Goal: Information Seeking & Learning: Learn about a topic

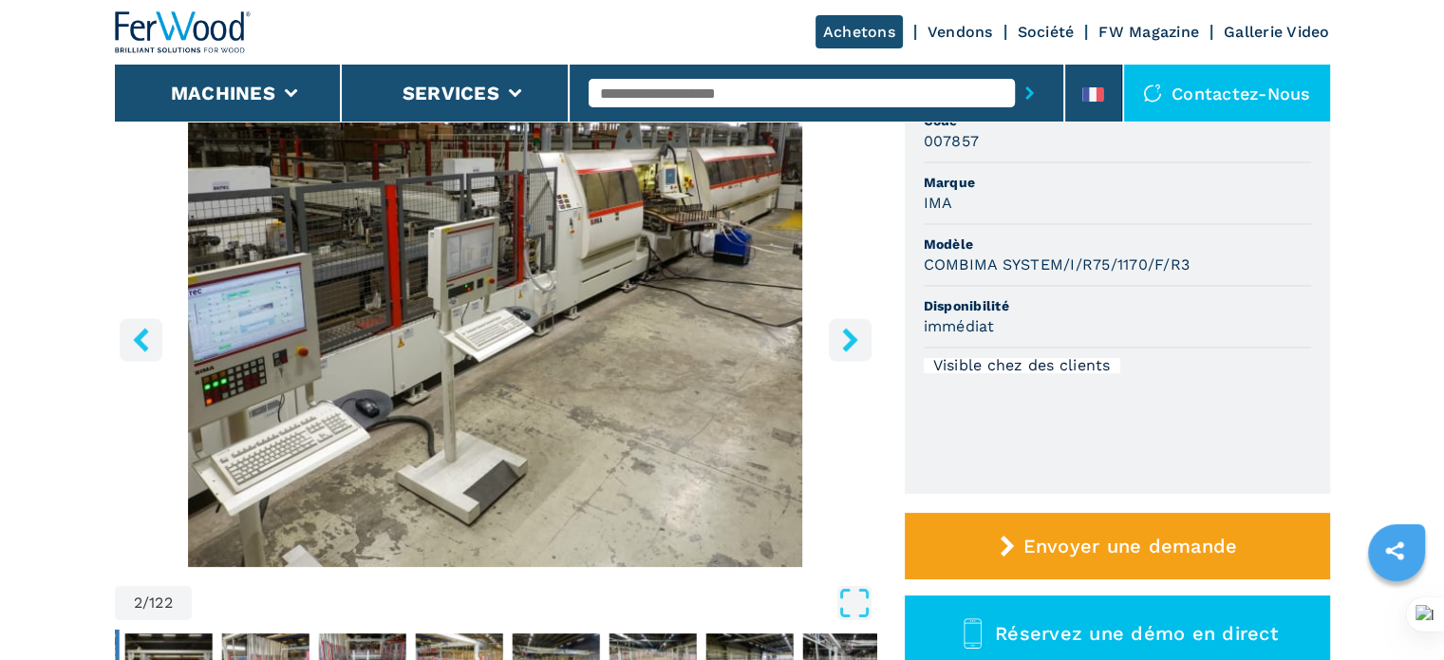
click at [856, 333] on icon "right-button" at bounding box center [850, 340] width 24 height 24
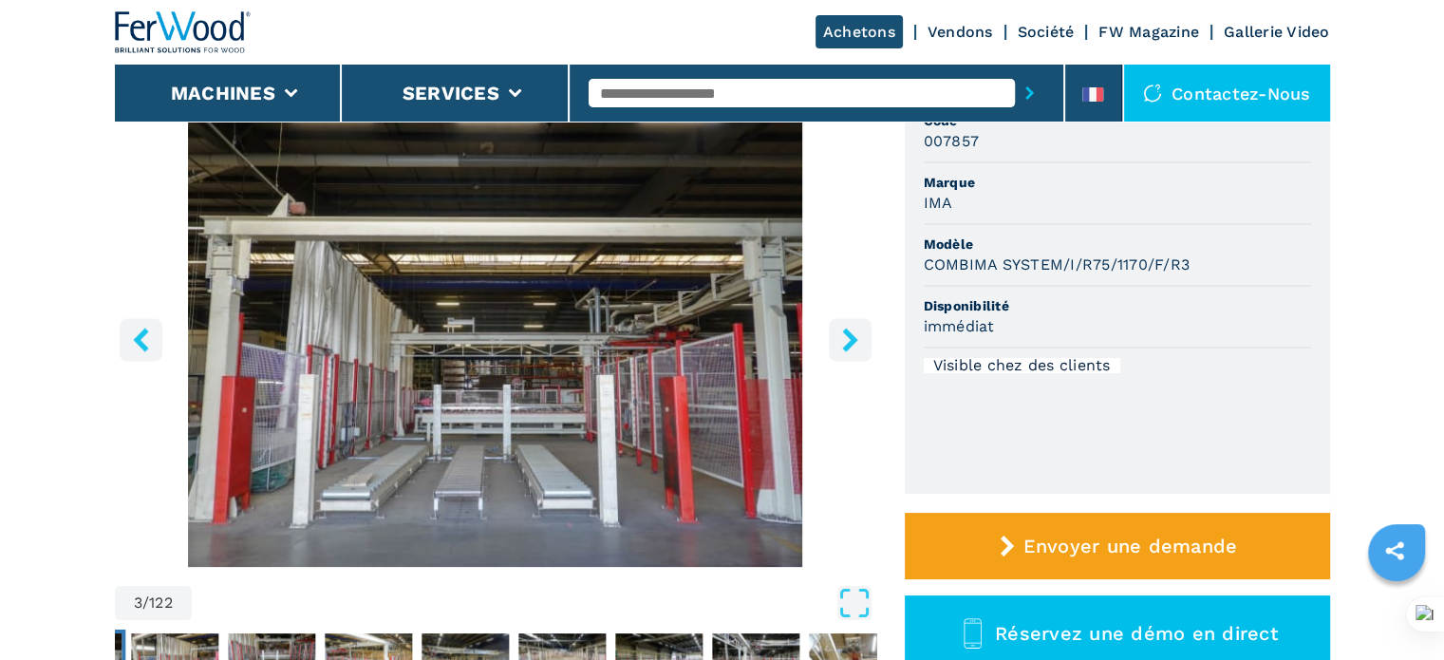
click at [856, 333] on icon "right-button" at bounding box center [850, 340] width 24 height 24
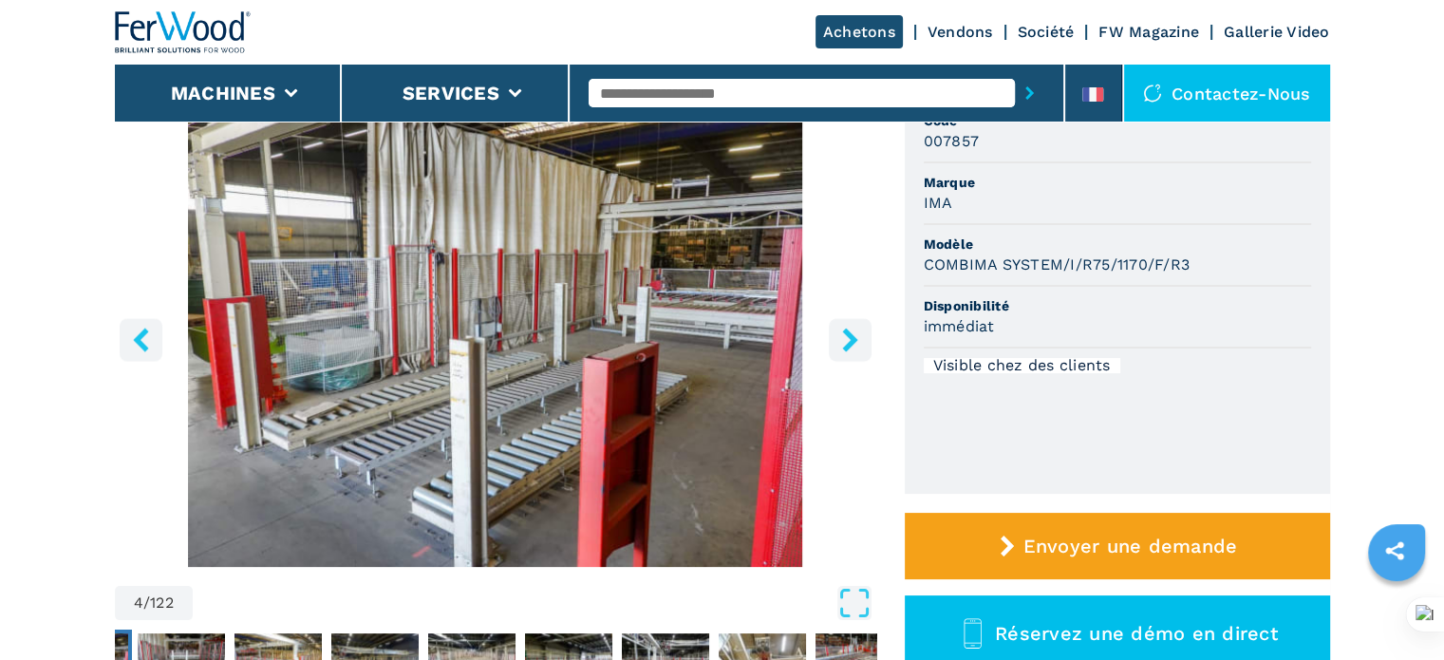
click at [856, 333] on icon "right-button" at bounding box center [850, 340] width 24 height 24
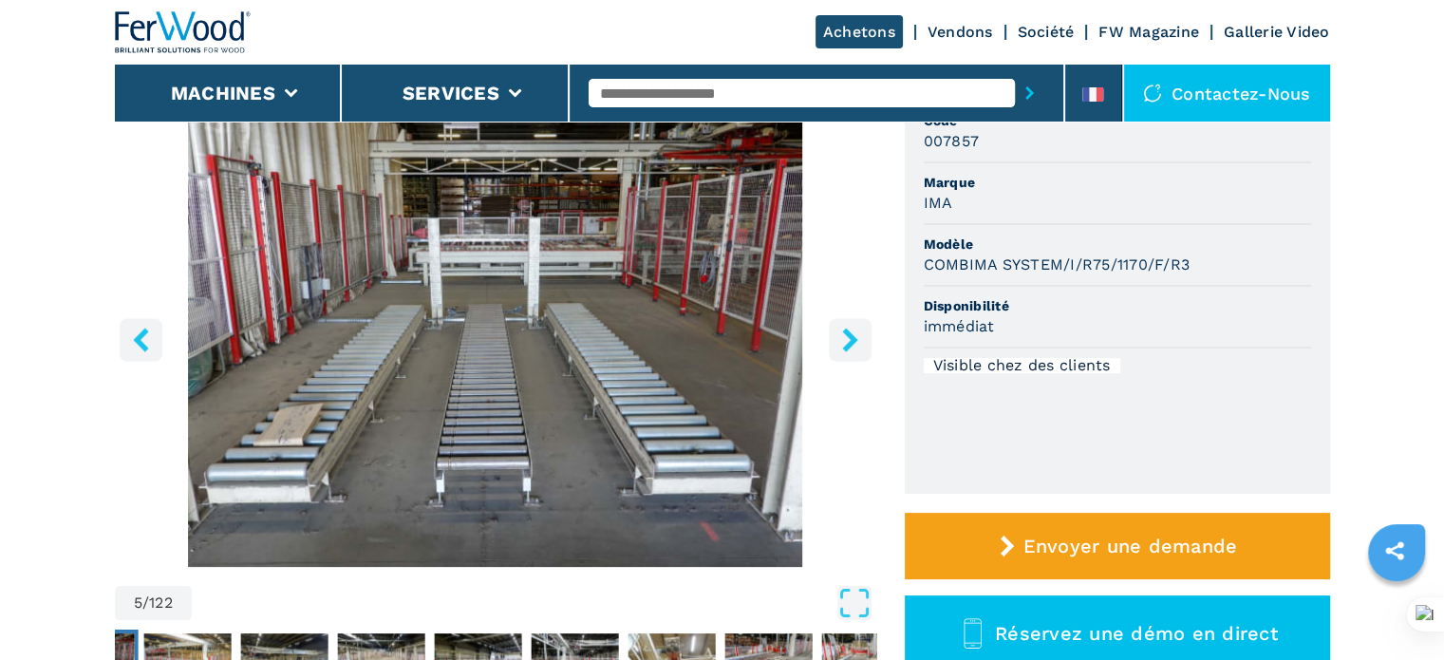
click at [856, 333] on icon "right-button" at bounding box center [850, 340] width 24 height 24
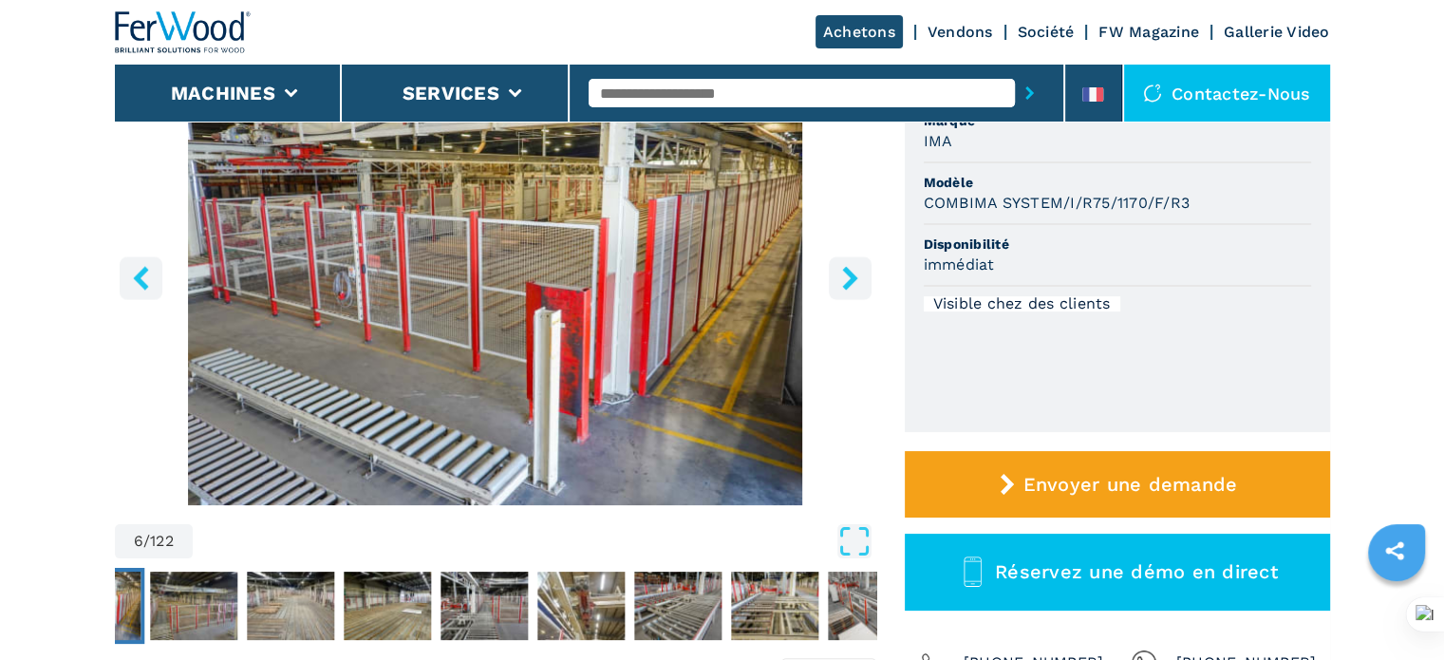
scroll to position [285, 0]
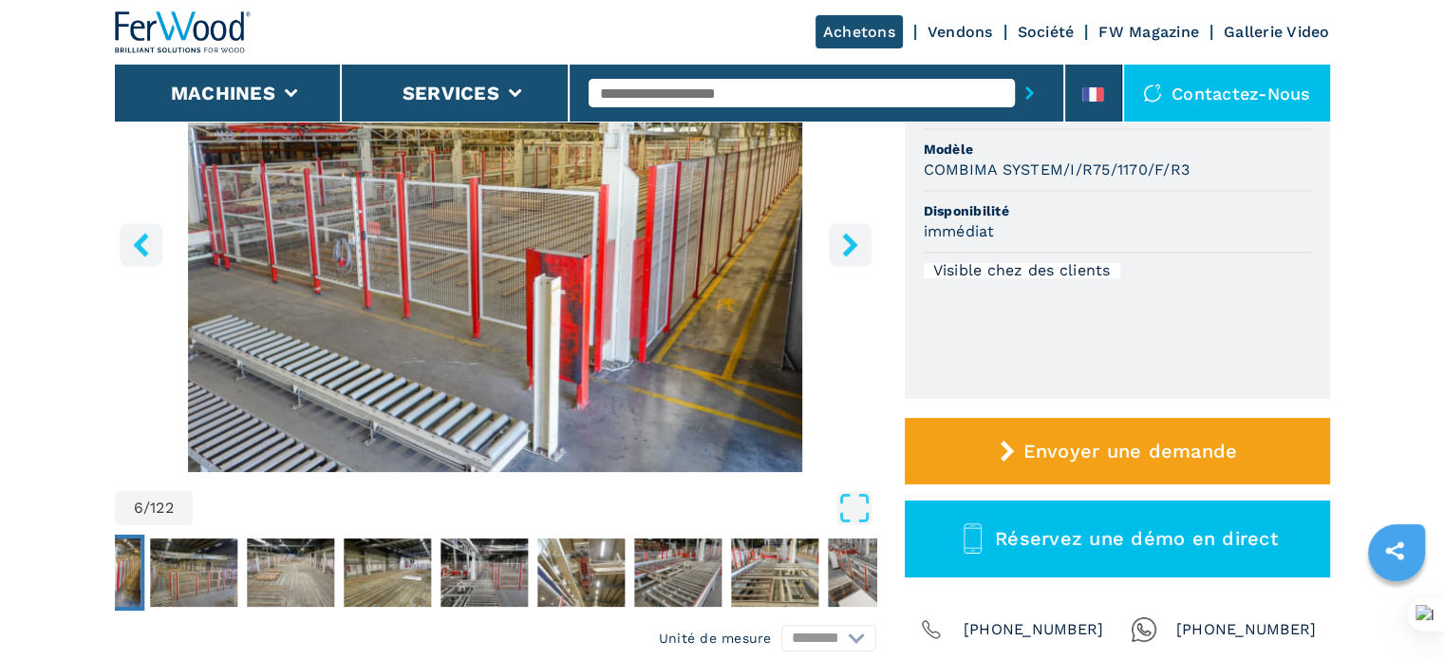
click at [857, 509] on icon "Open Fullscreen" at bounding box center [854, 508] width 34 height 34
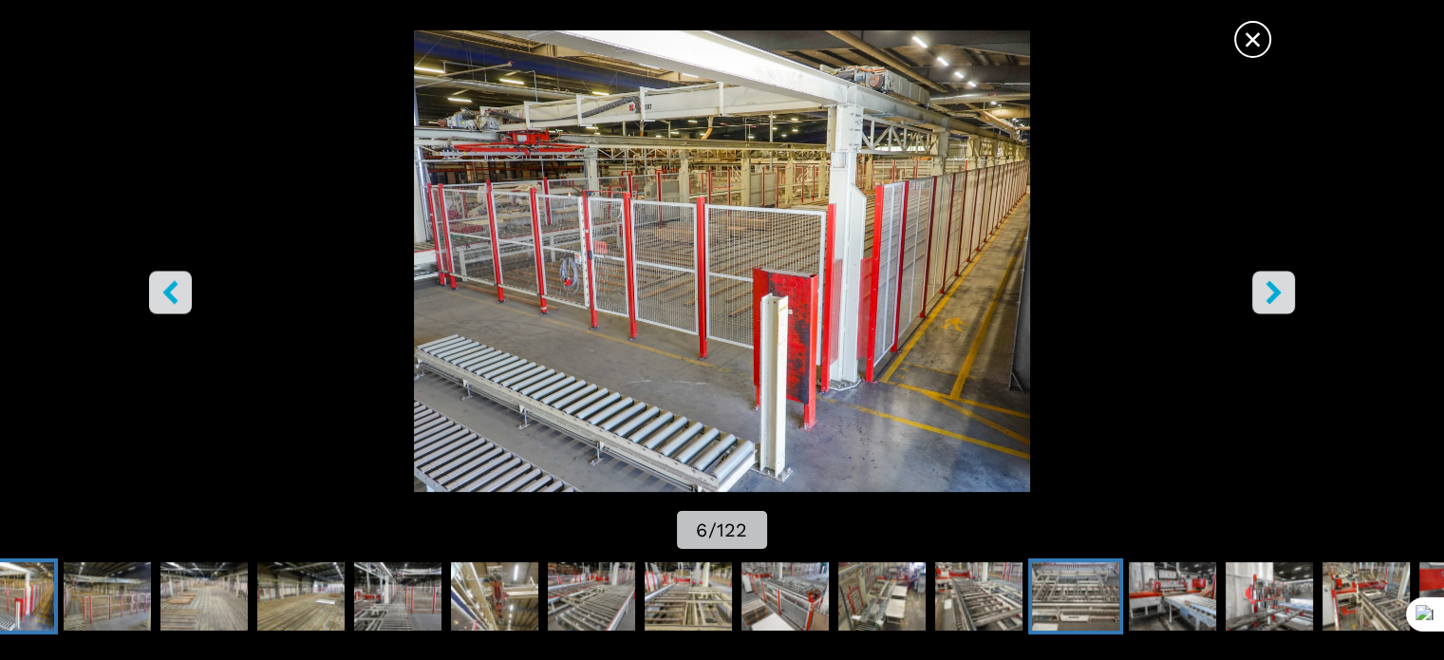
click at [1074, 562] on img "Go to Slide 17" at bounding box center [1075, 596] width 87 height 68
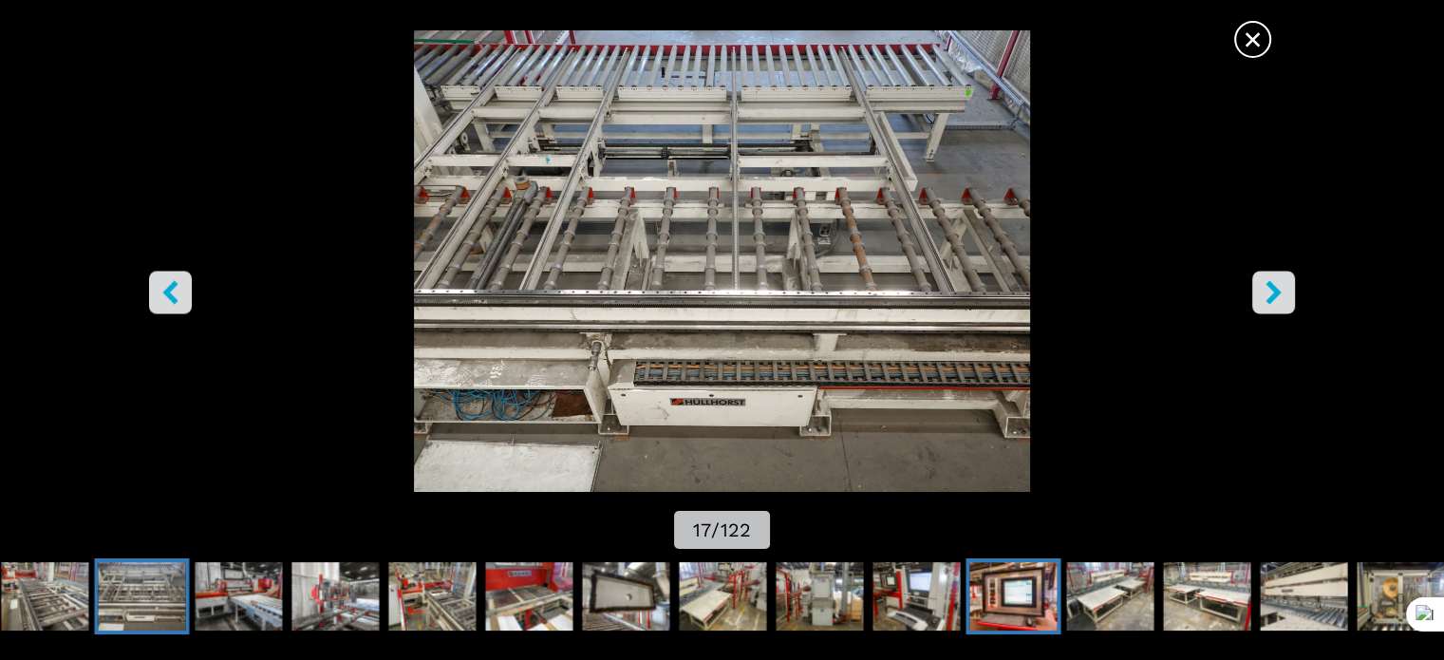
click at [1034, 562] on img "Go to Slide 26" at bounding box center [1012, 596] width 87 height 68
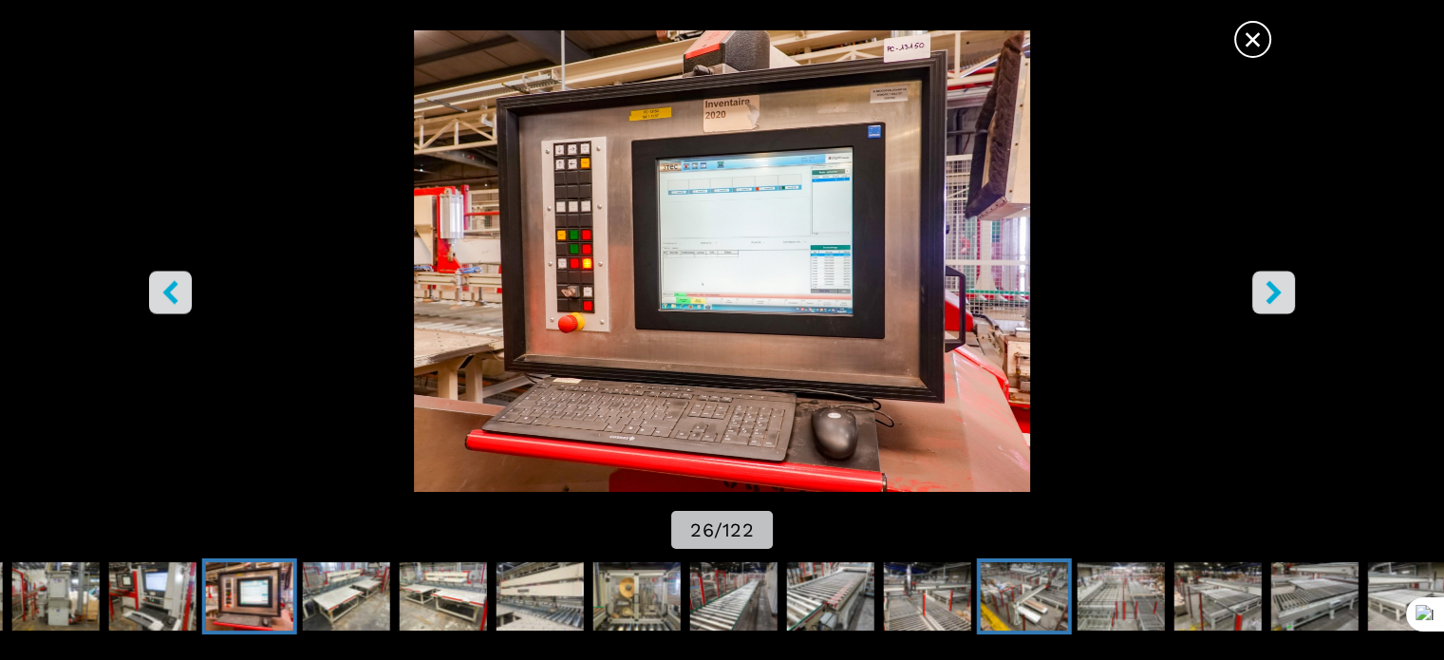
click at [1018, 562] on img "Go to Slide 34" at bounding box center [1024, 596] width 87 height 68
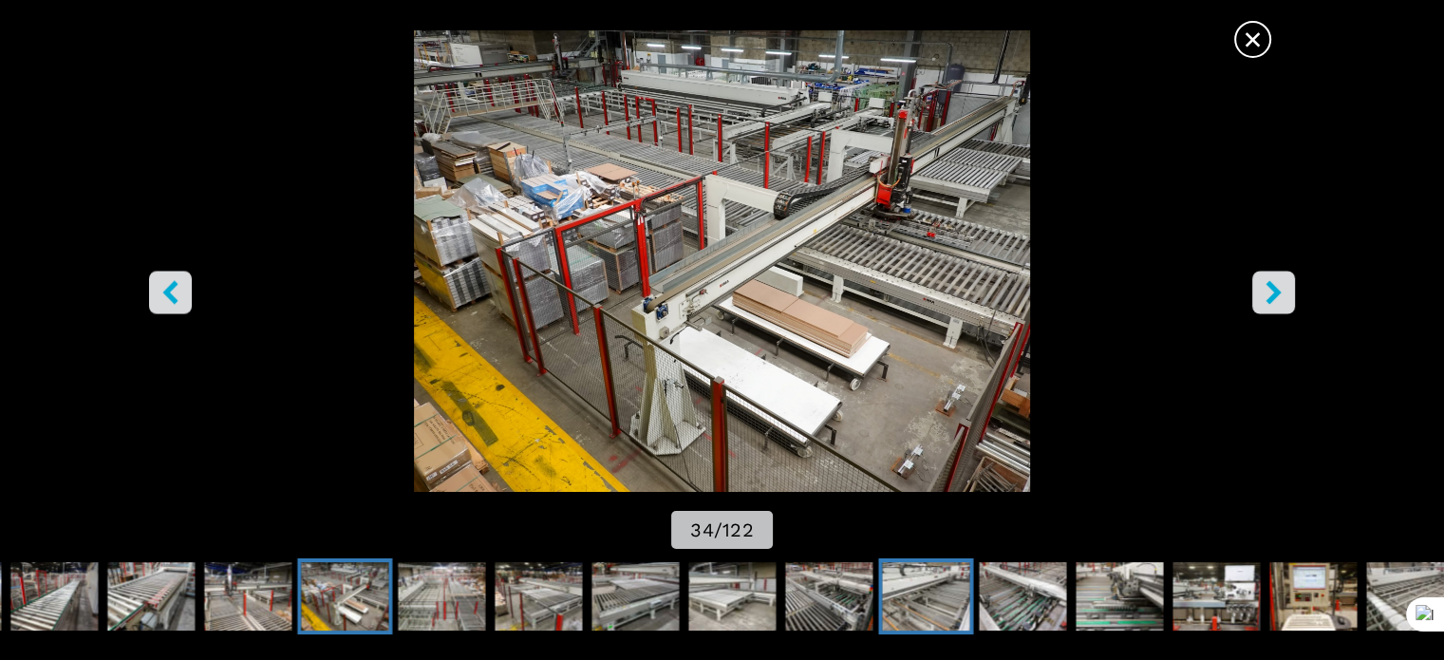
click at [938, 599] on img "Go to Slide 40" at bounding box center [925, 596] width 87 height 68
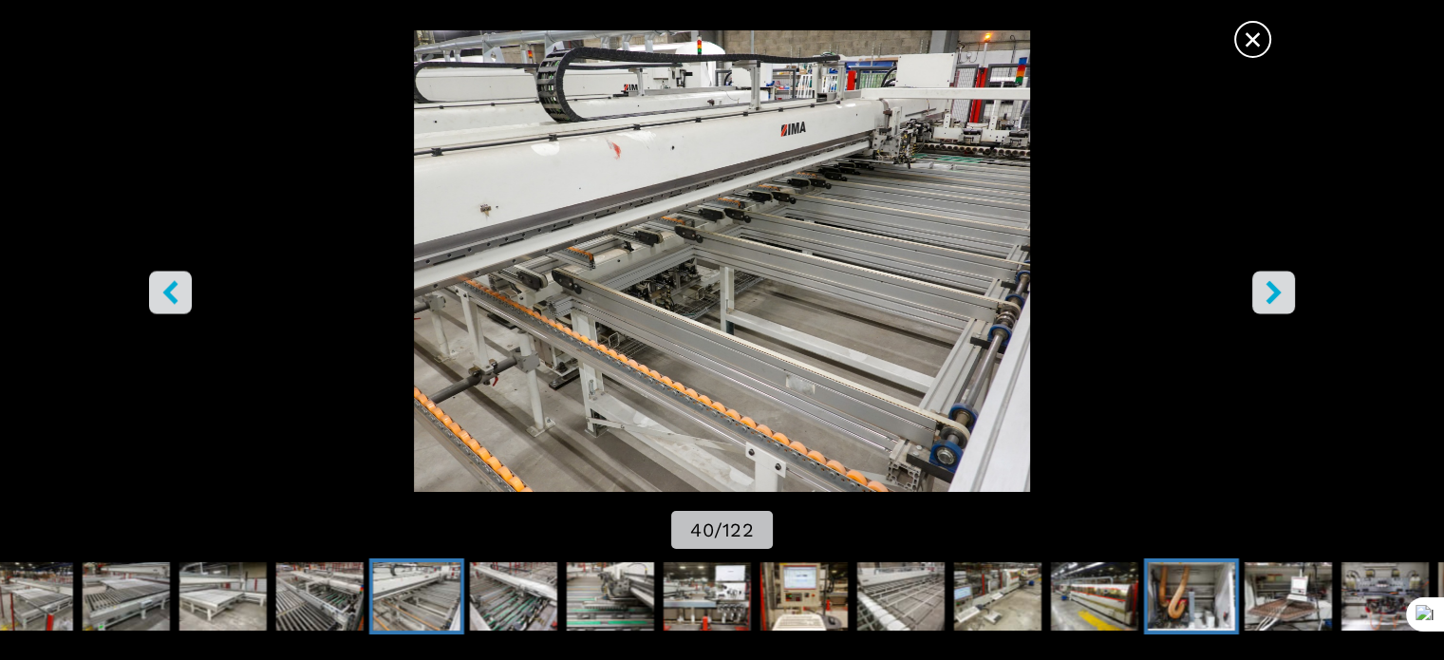
click at [1223, 589] on img "Go to Slide 48" at bounding box center [1191, 596] width 87 height 68
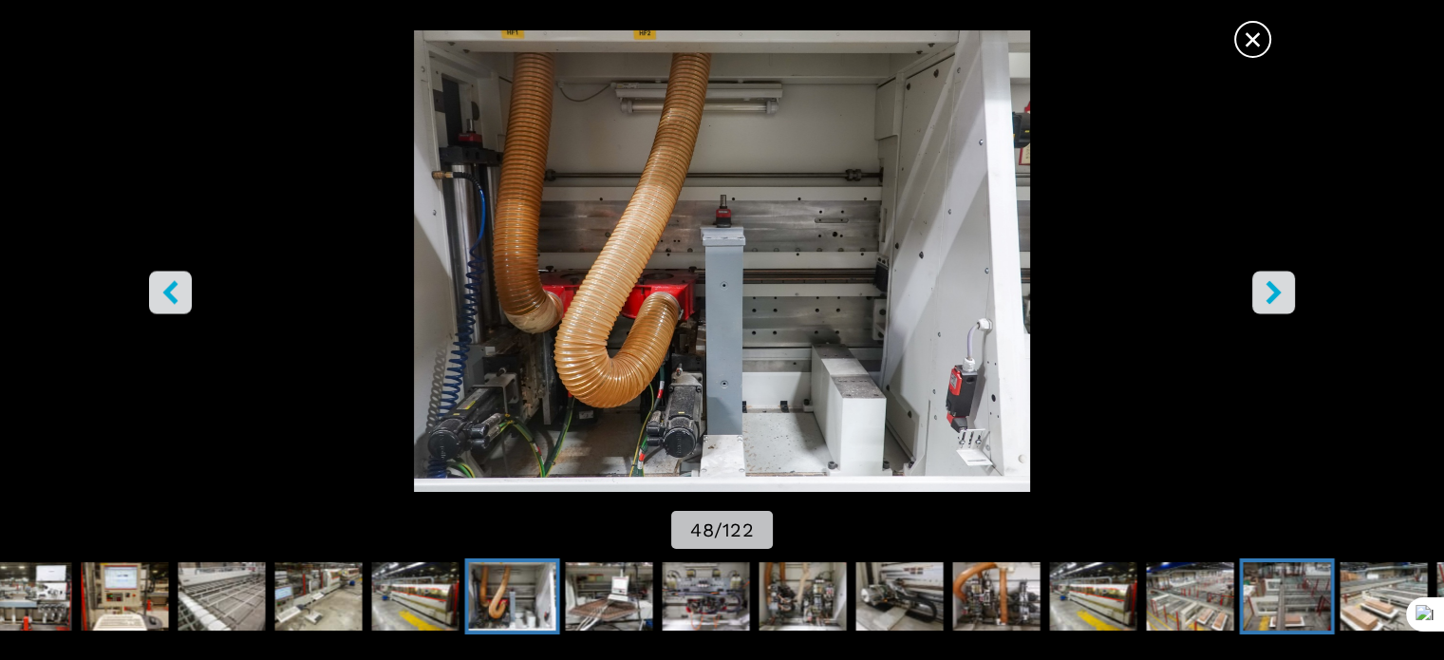
click at [1283, 604] on img "Go to Slide 56" at bounding box center [1287, 596] width 87 height 68
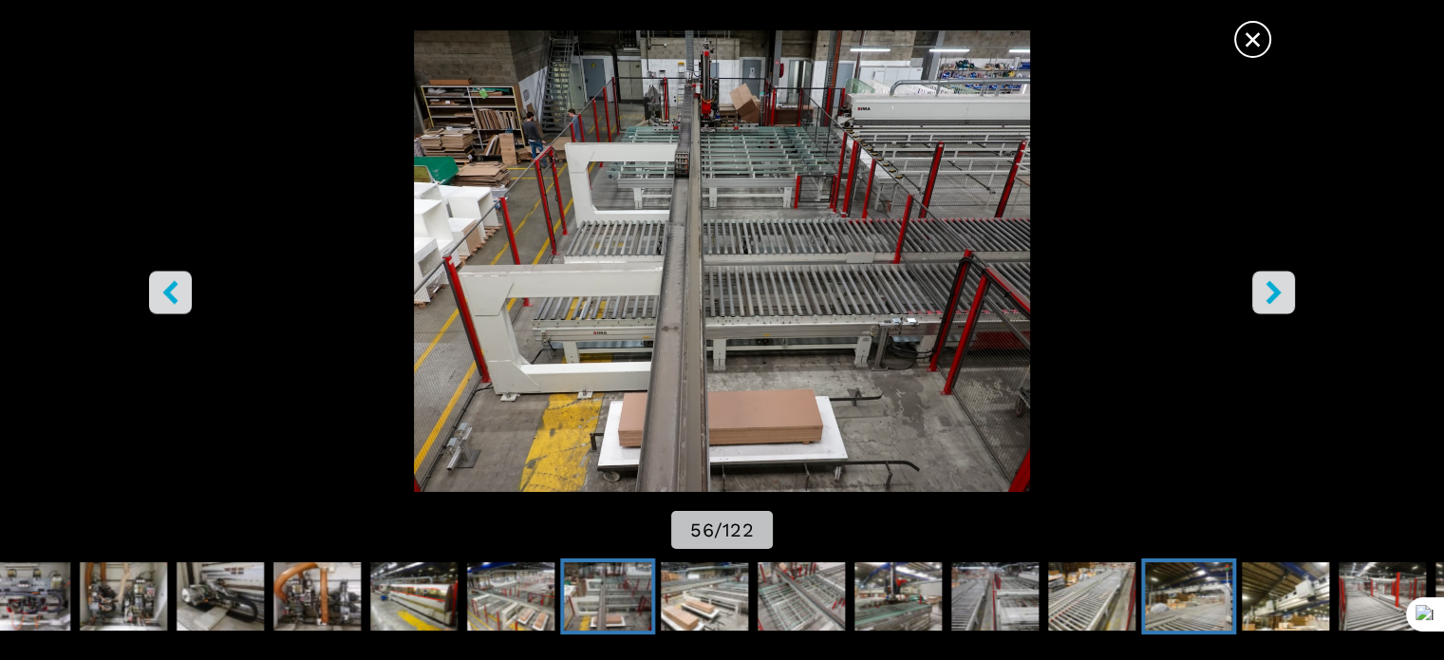
click at [1168, 595] on img "Go to Slide 62" at bounding box center [1188, 596] width 87 height 68
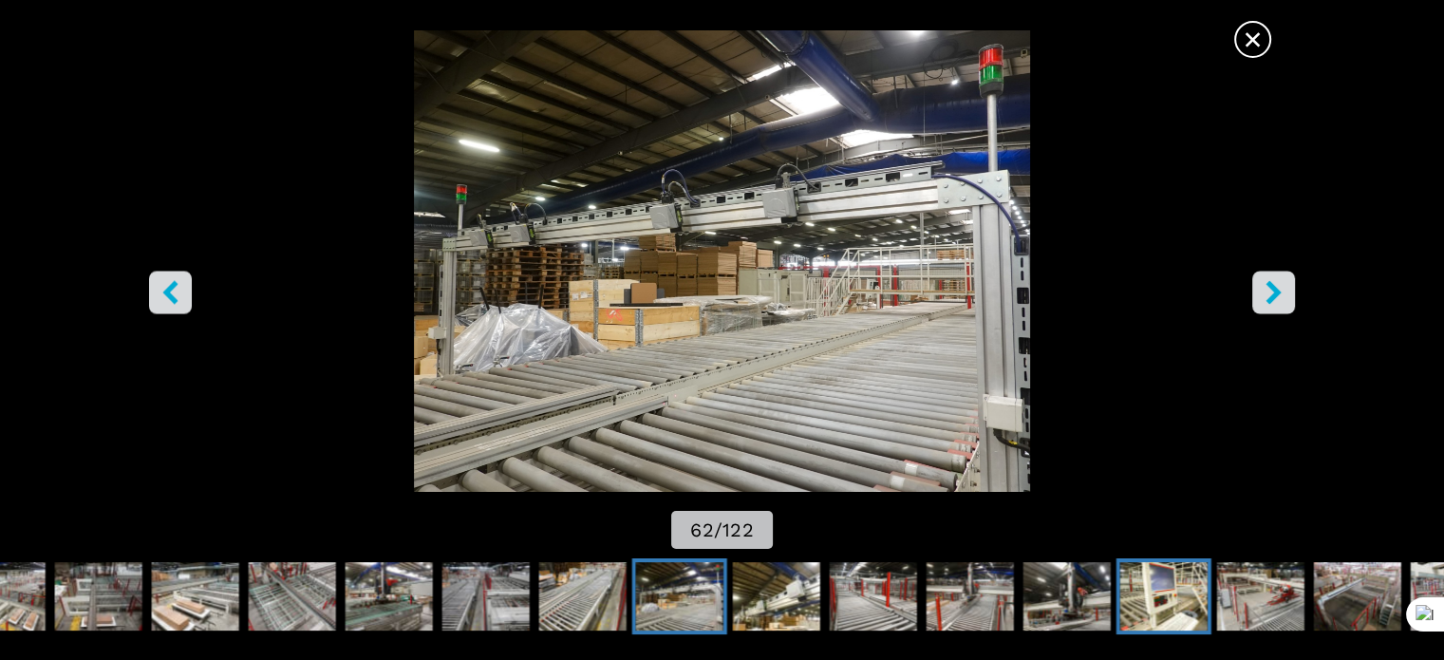
click at [1147, 610] on img "Go to Slide 67" at bounding box center [1163, 596] width 87 height 68
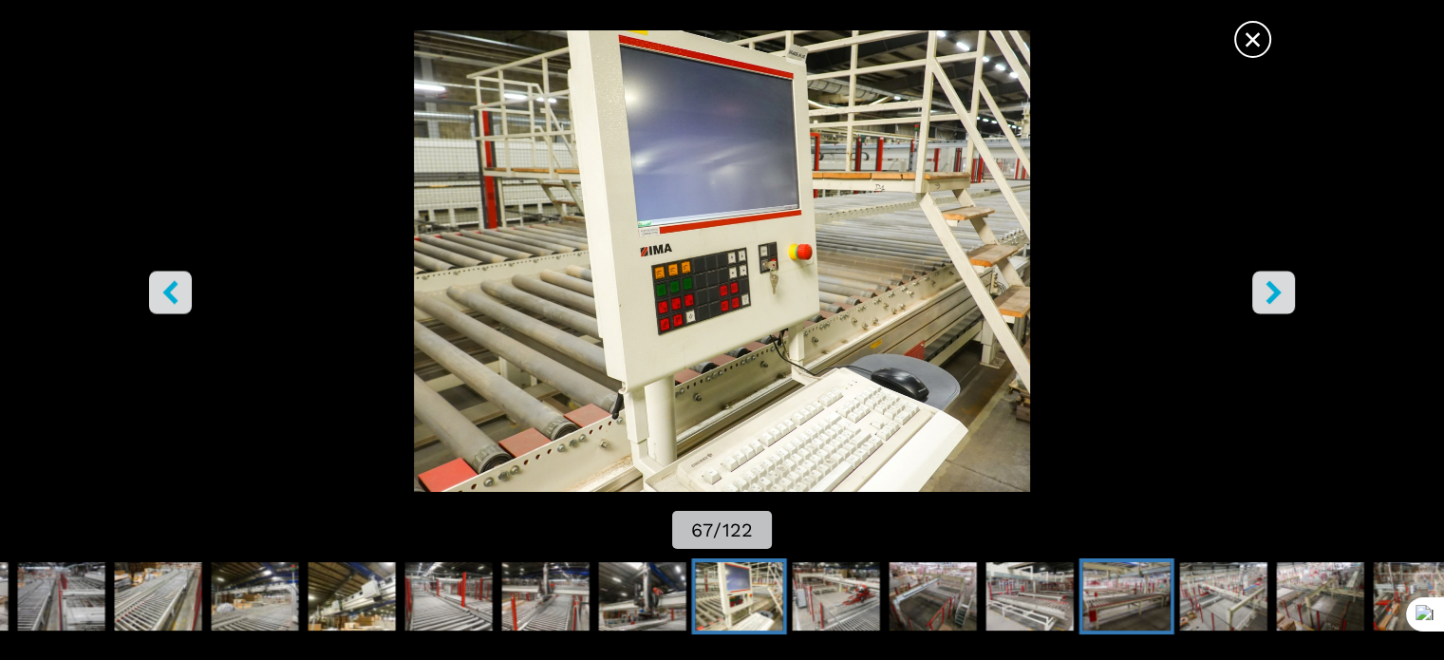
click at [1117, 603] on img "Go to Slide 71" at bounding box center [1126, 596] width 87 height 68
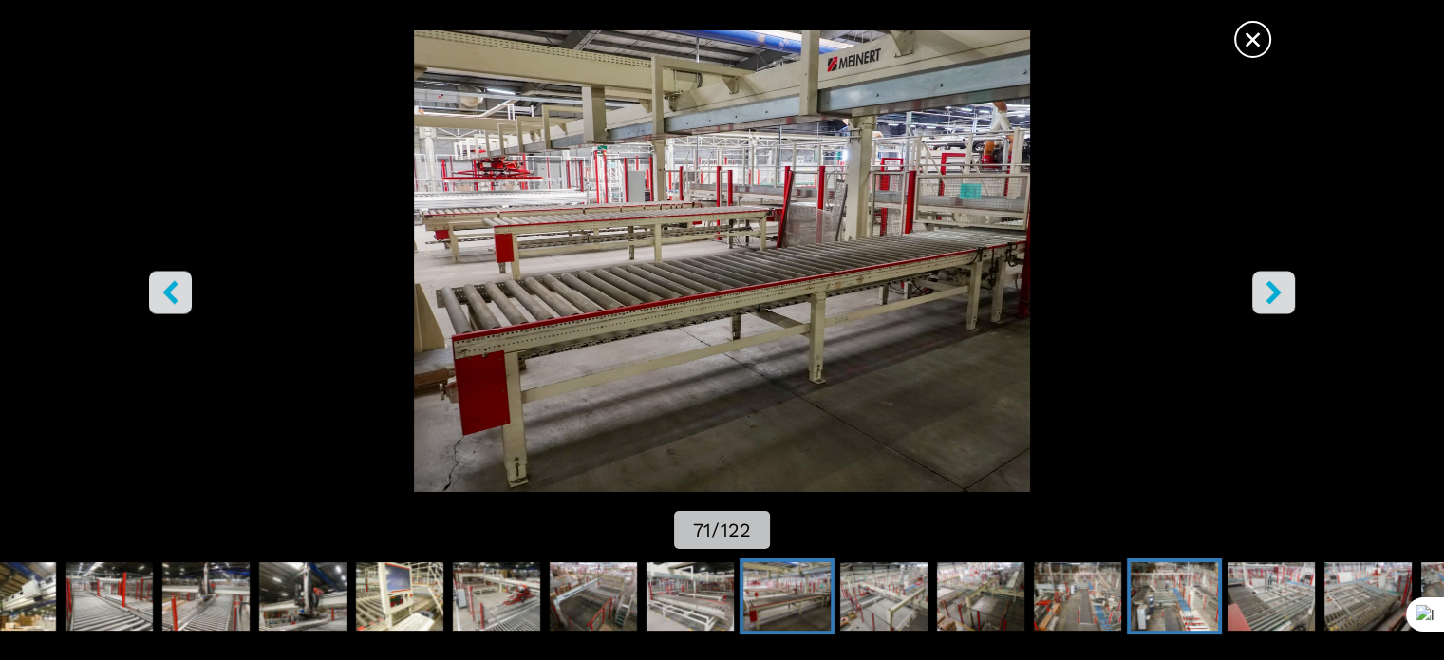
click at [1157, 599] on img "Go to Slide 75" at bounding box center [1174, 596] width 87 height 68
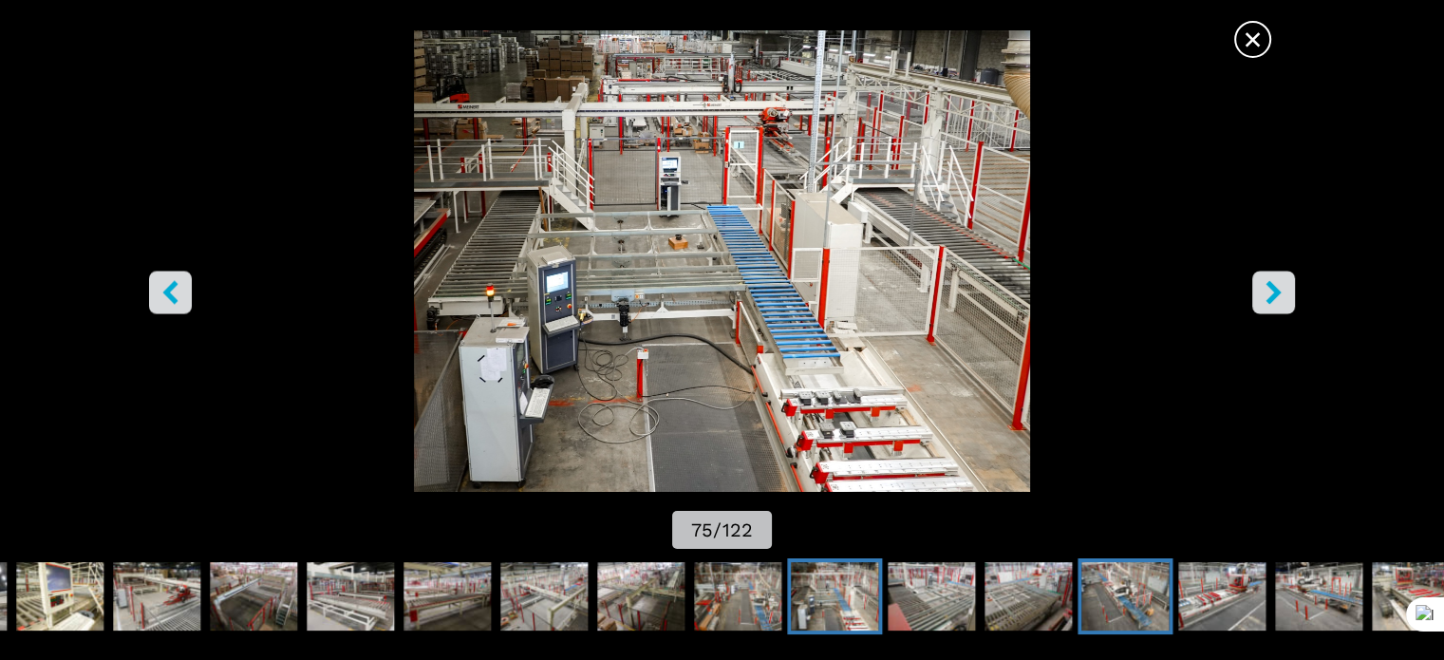
click at [1140, 597] on img "Go to Slide 78" at bounding box center [1125, 596] width 87 height 68
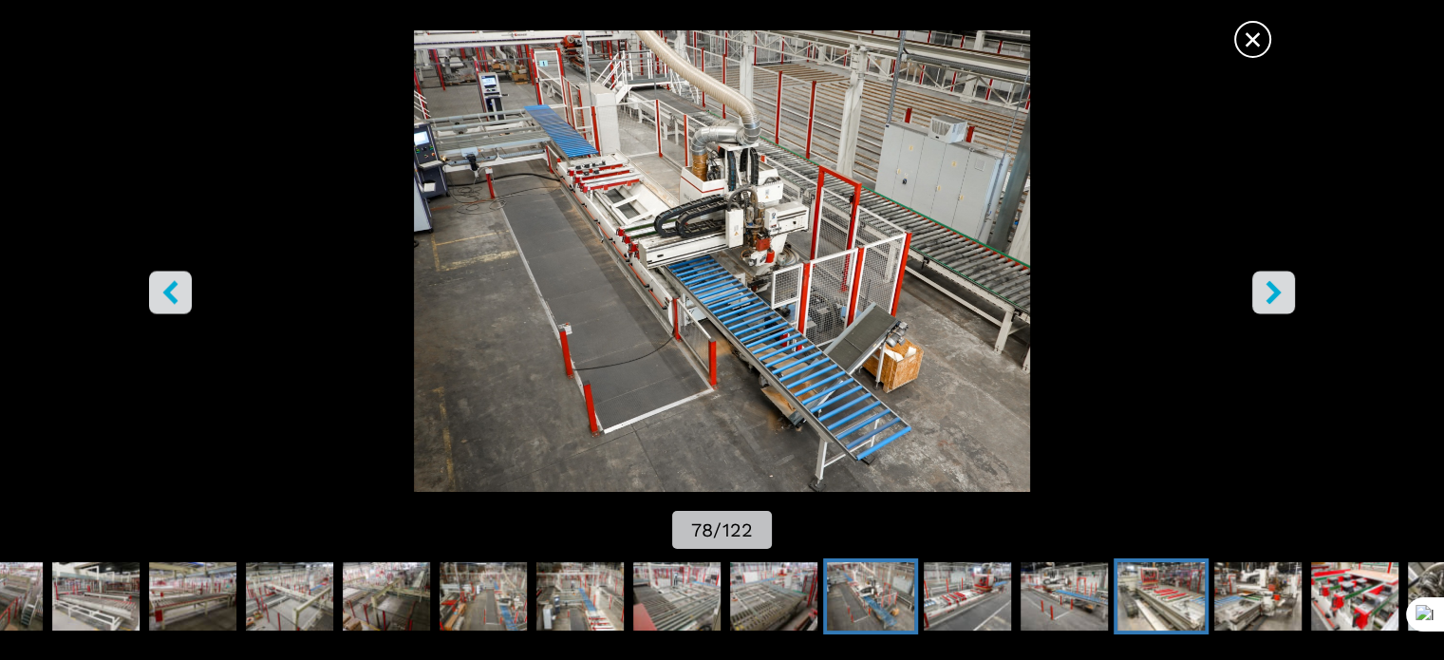
click at [1156, 593] on img "Go to Slide 81" at bounding box center [1161, 596] width 87 height 68
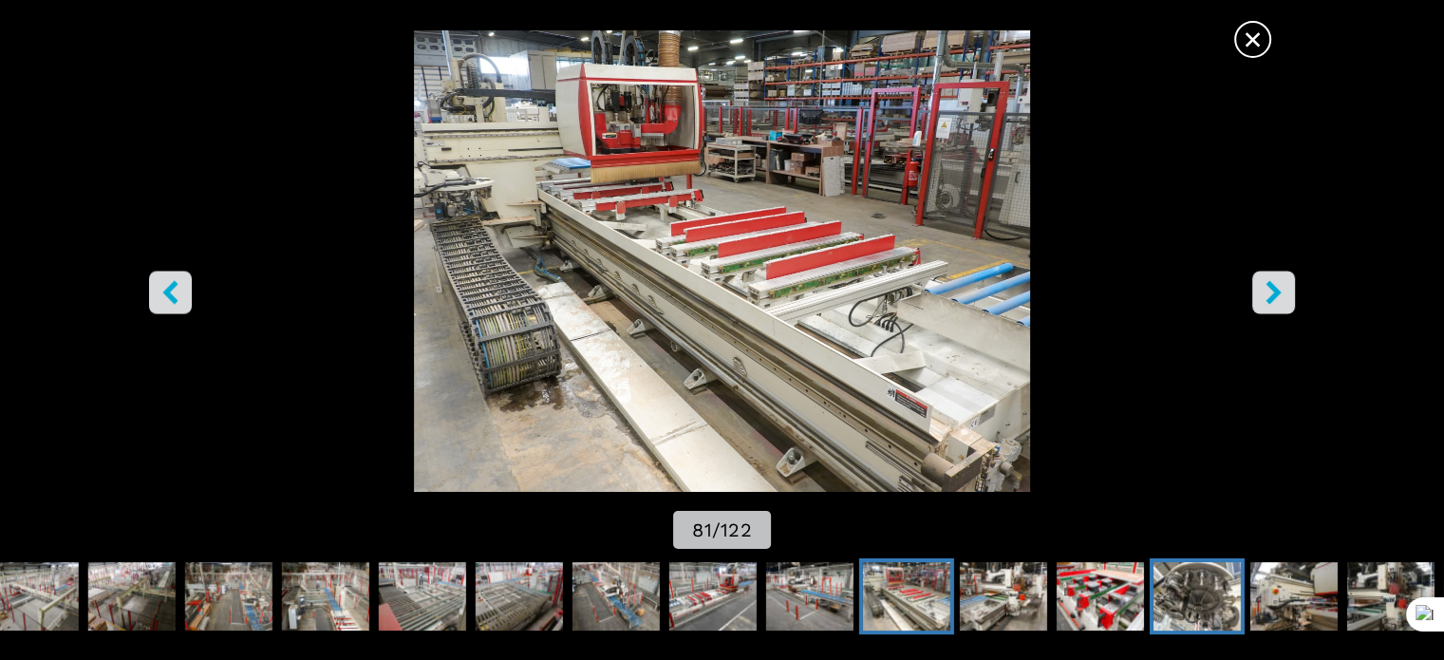
click at [1202, 590] on img "Go to Slide 84" at bounding box center [1197, 596] width 87 height 68
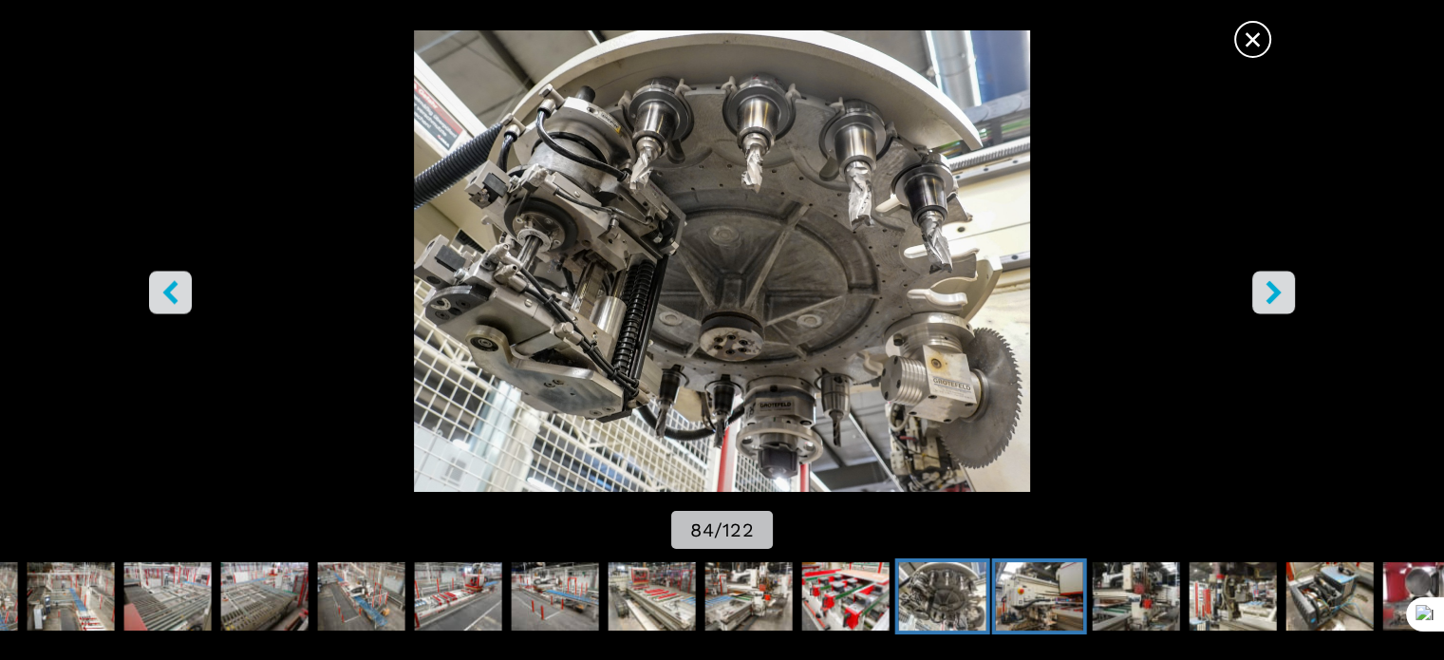
click at [1056, 592] on img "Go to Slide 85" at bounding box center [1039, 596] width 87 height 68
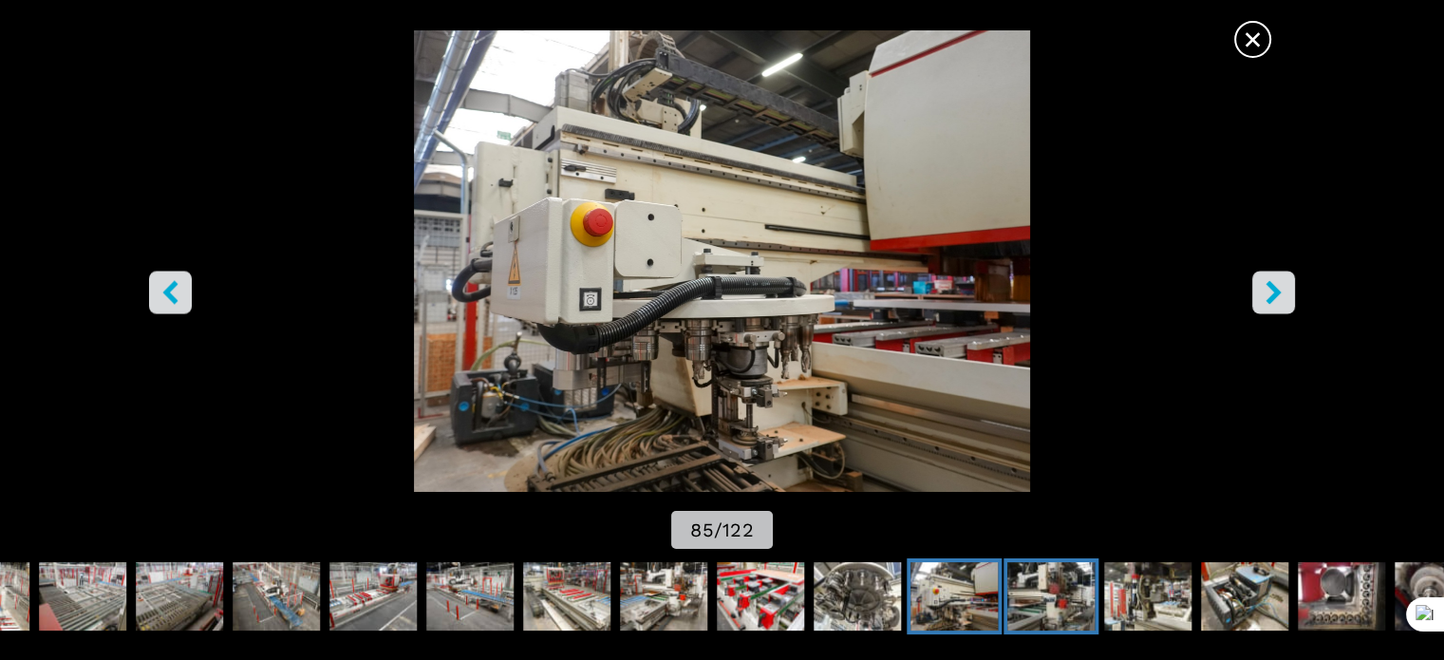
click at [1090, 593] on img "Go to Slide 86" at bounding box center [1050, 596] width 87 height 68
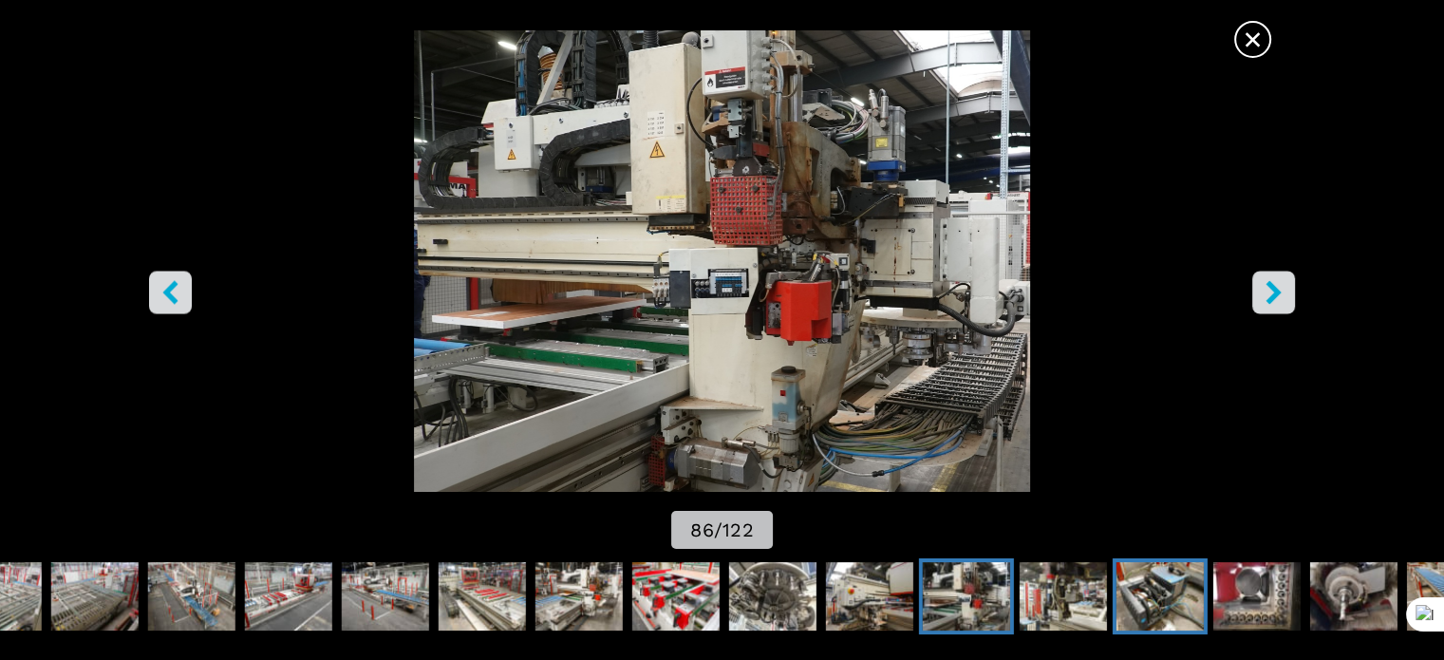
click at [1152, 593] on img "Go to Slide 88" at bounding box center [1160, 596] width 87 height 68
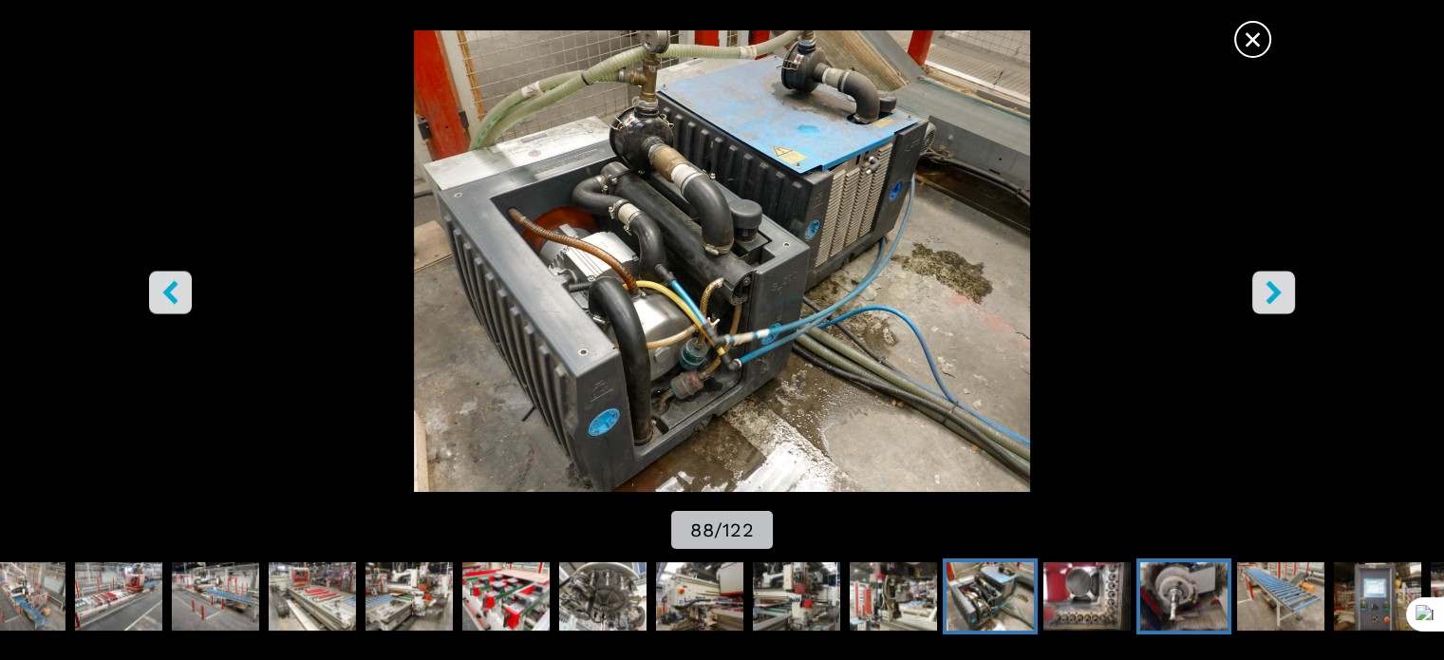
click at [1205, 597] on img "Go to Slide 90" at bounding box center [1183, 596] width 87 height 68
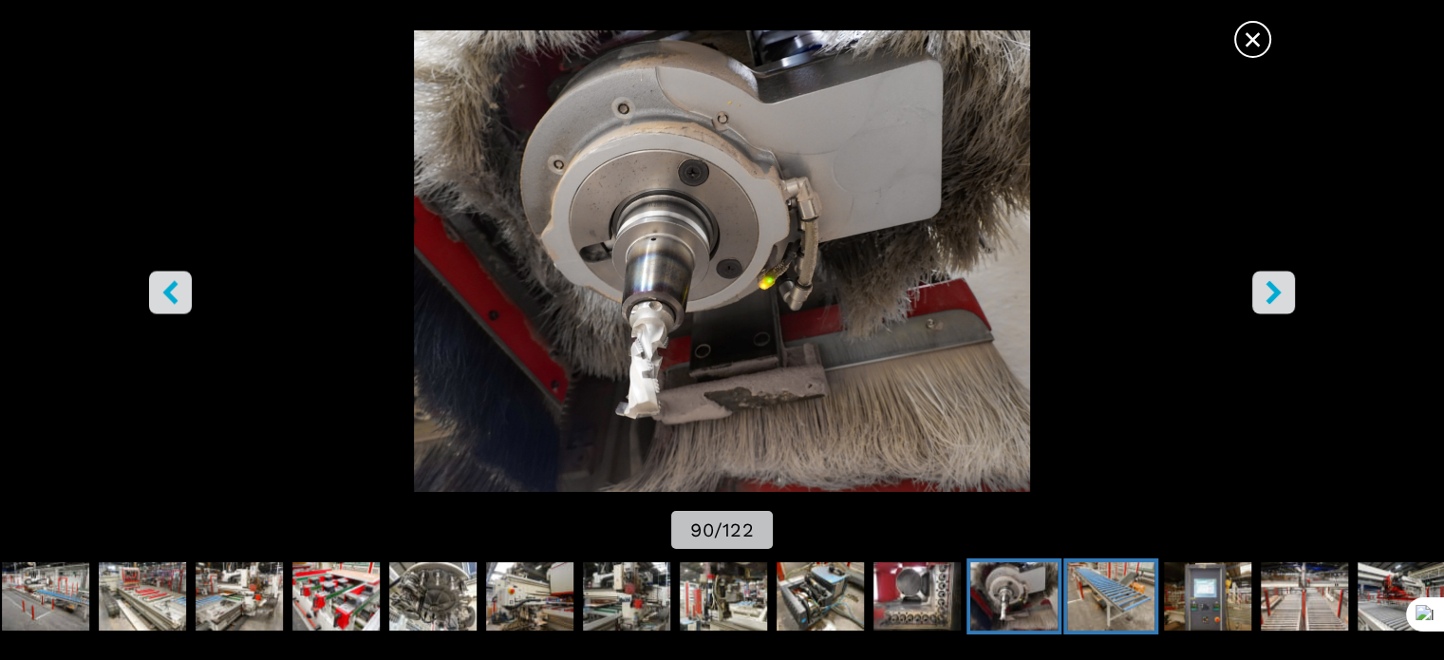
click at [1127, 597] on img "Go to Slide 91" at bounding box center [1110, 596] width 87 height 68
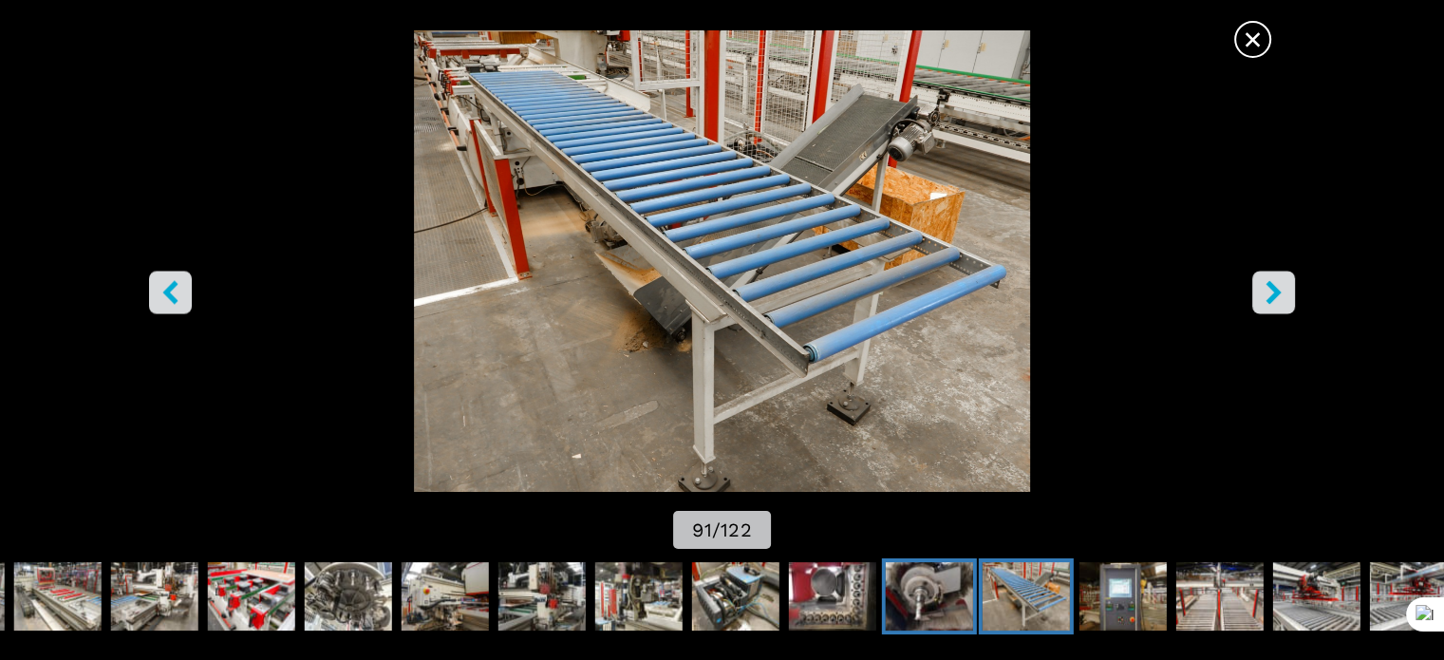
click at [889, 595] on img "Go to Slide 90" at bounding box center [929, 596] width 87 height 68
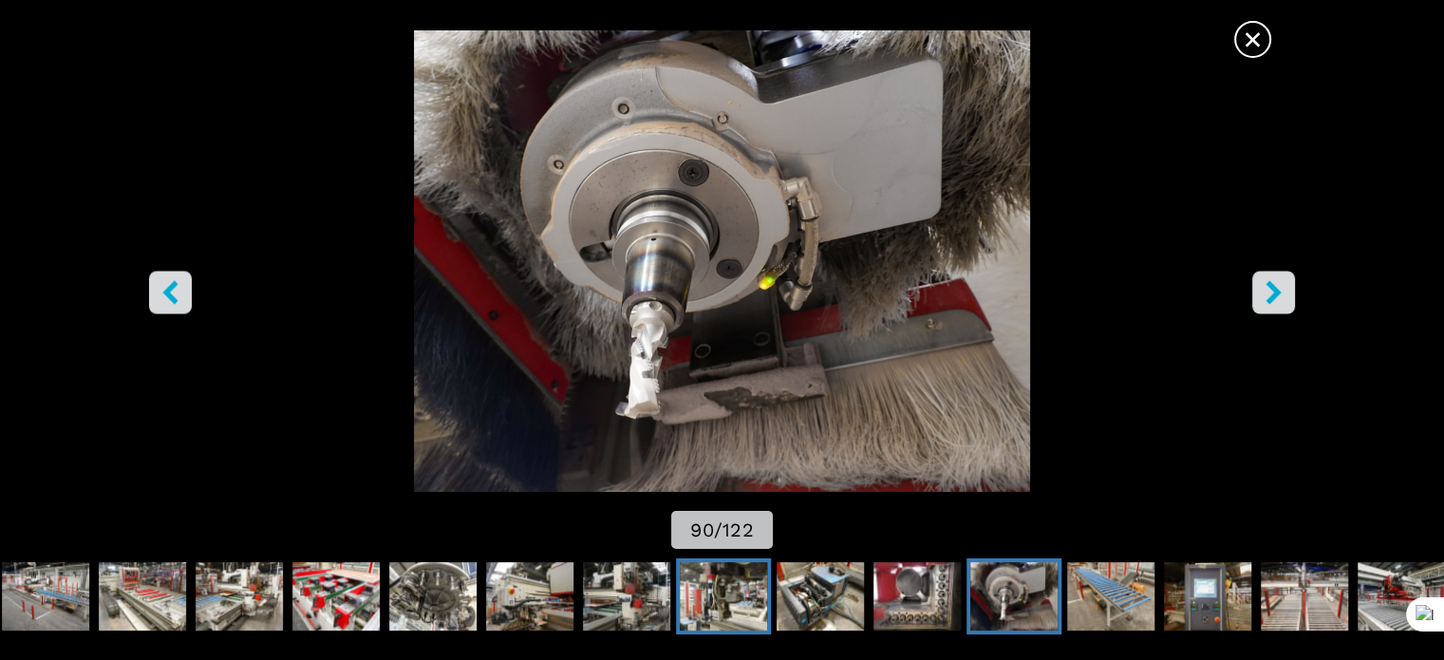
click at [705, 606] on img "Go to Slide 87" at bounding box center [723, 596] width 87 height 68
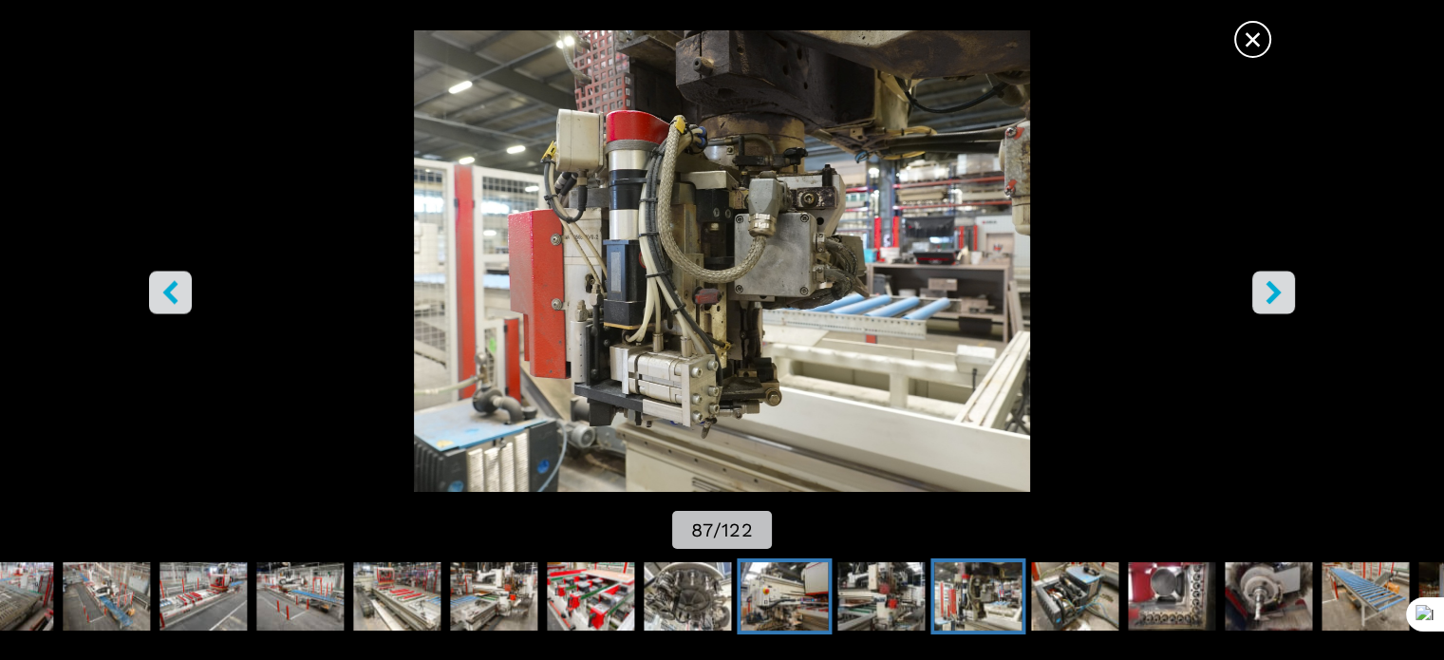
click at [812, 595] on img "Go to Slide 85" at bounding box center [784, 596] width 87 height 68
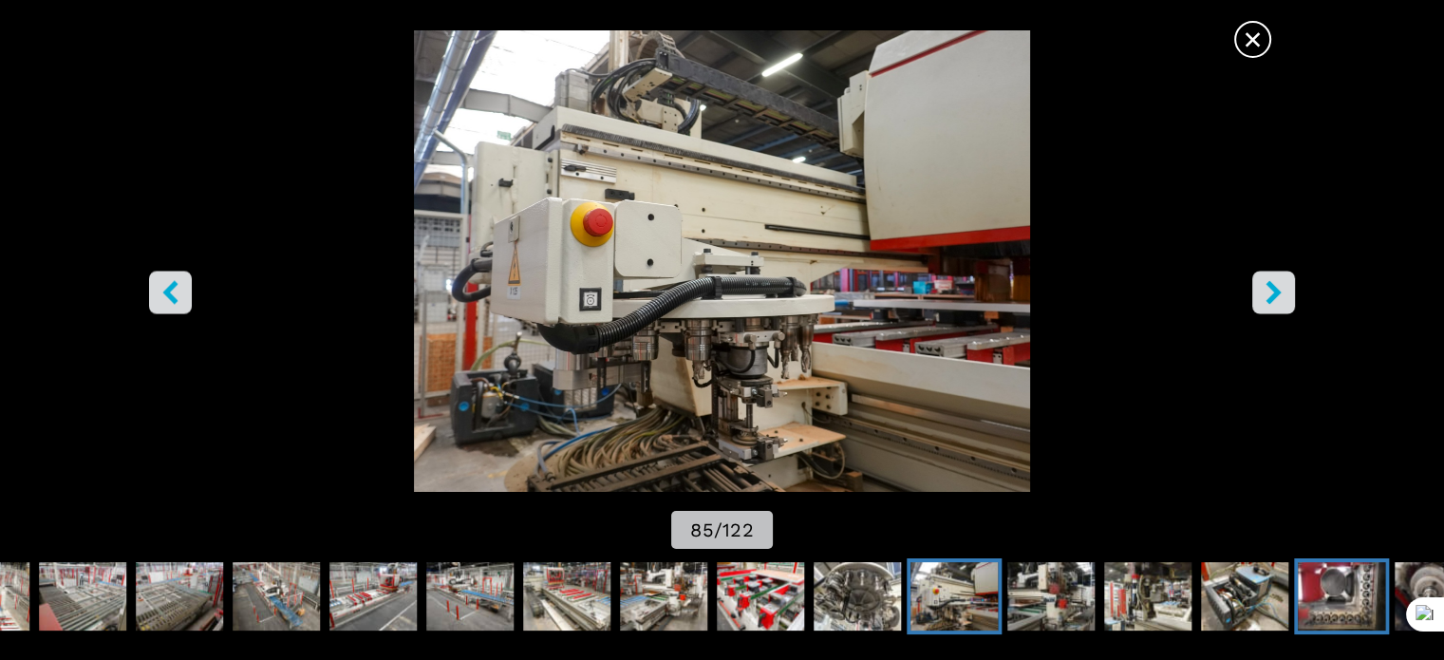
click at [1346, 606] on img "Go to Slide 89" at bounding box center [1341, 596] width 87 height 68
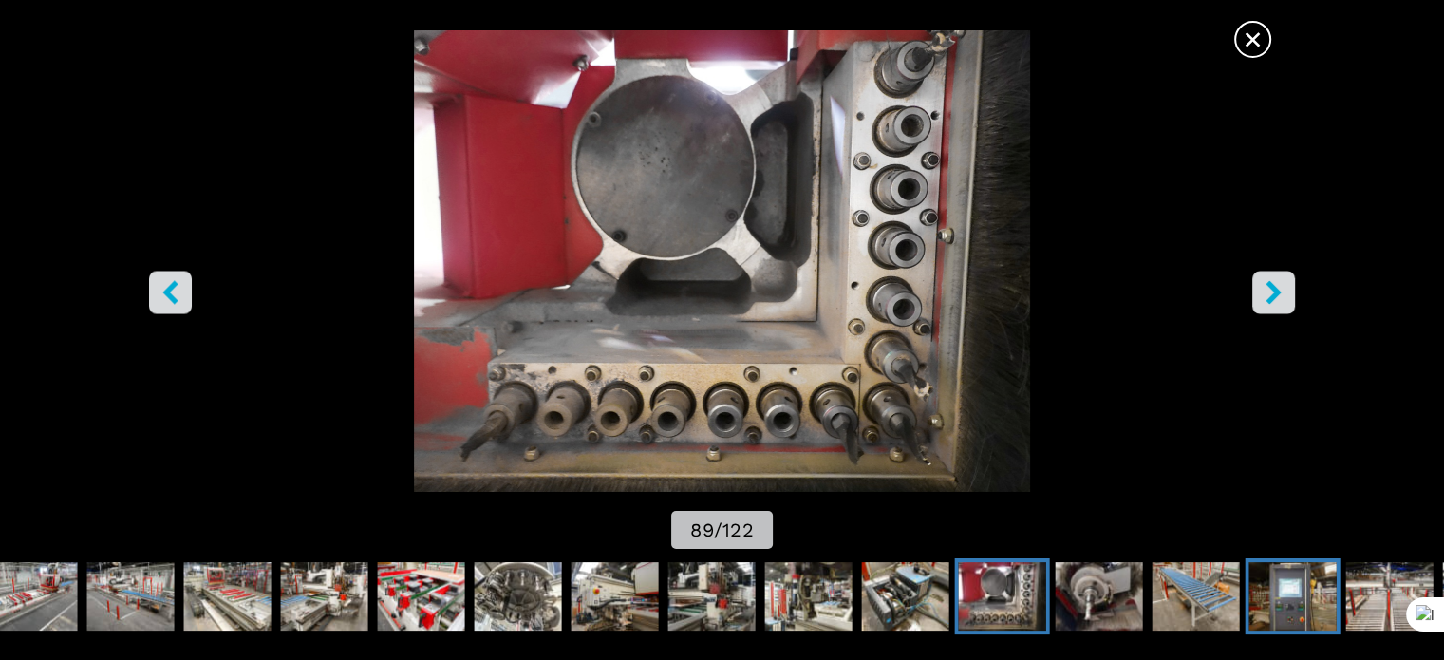
click at [1273, 596] on img "Go to Slide 92" at bounding box center [1292, 596] width 87 height 68
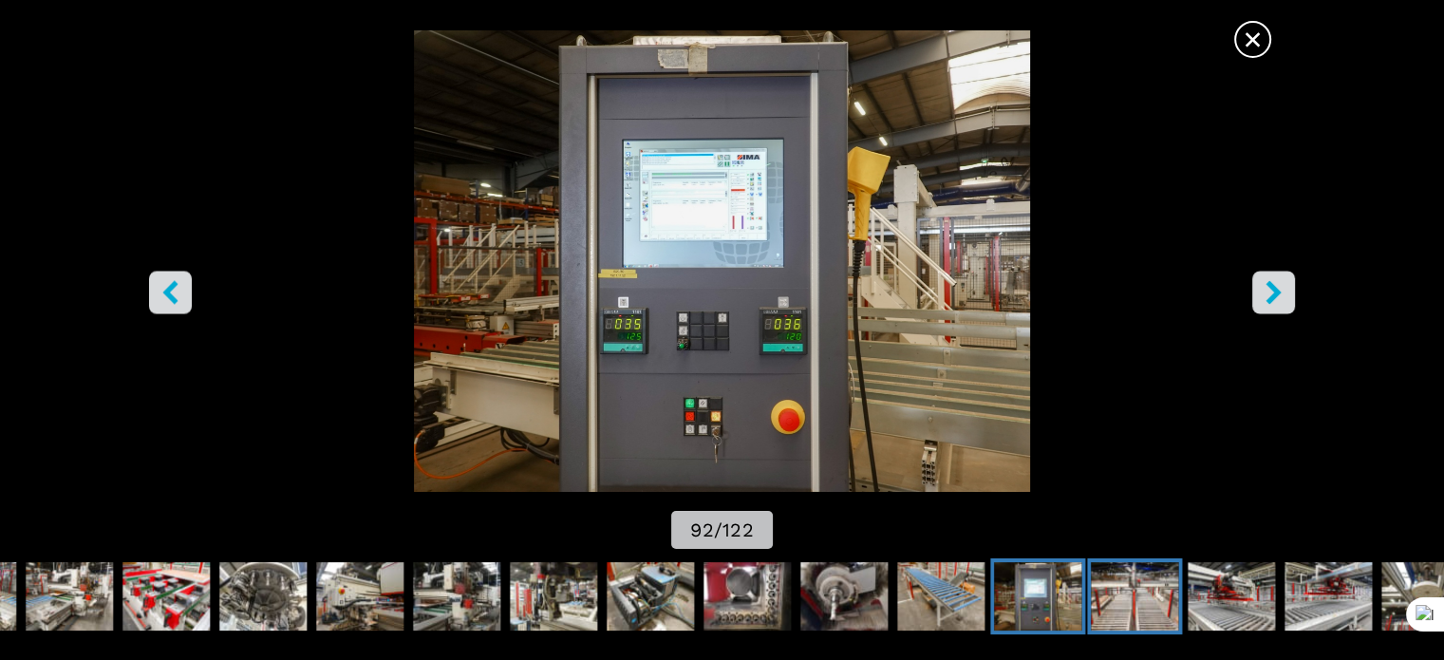
click at [1162, 602] on img "Go to Slide 93" at bounding box center [1134, 596] width 87 height 68
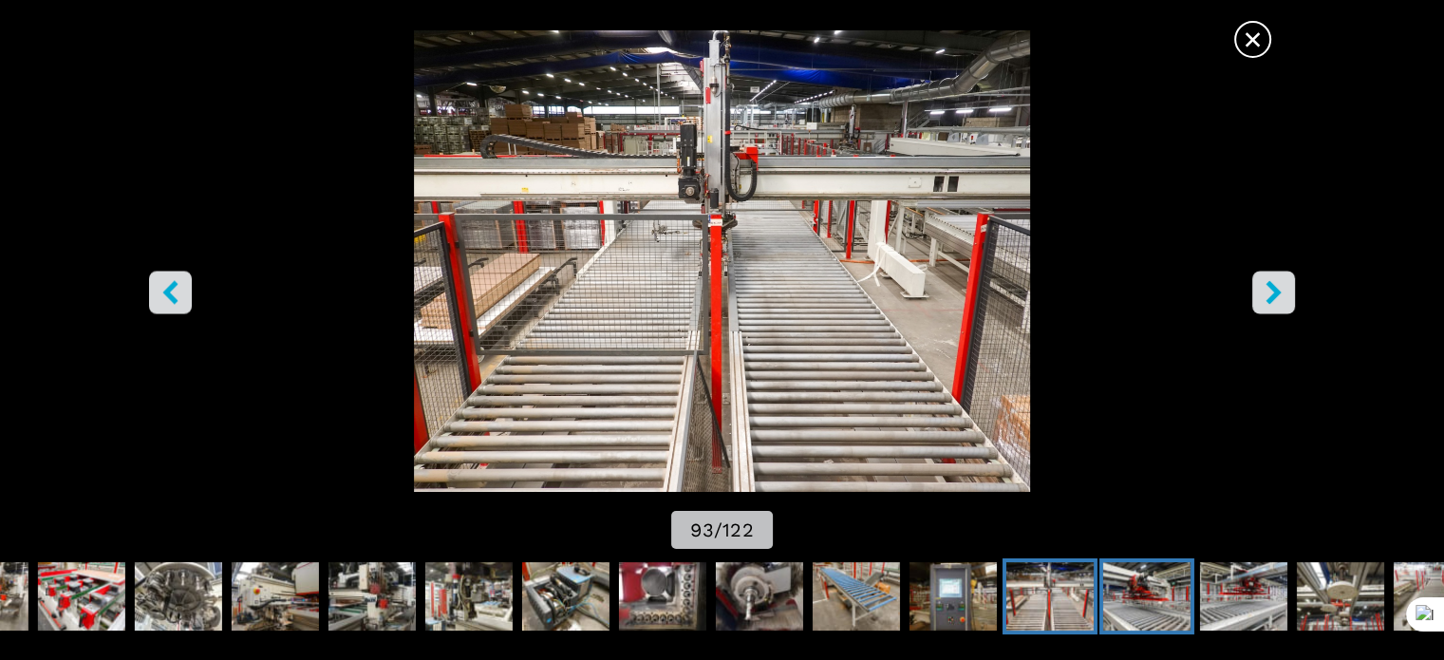
click at [1163, 590] on img "Go to Slide 94" at bounding box center [1146, 596] width 87 height 68
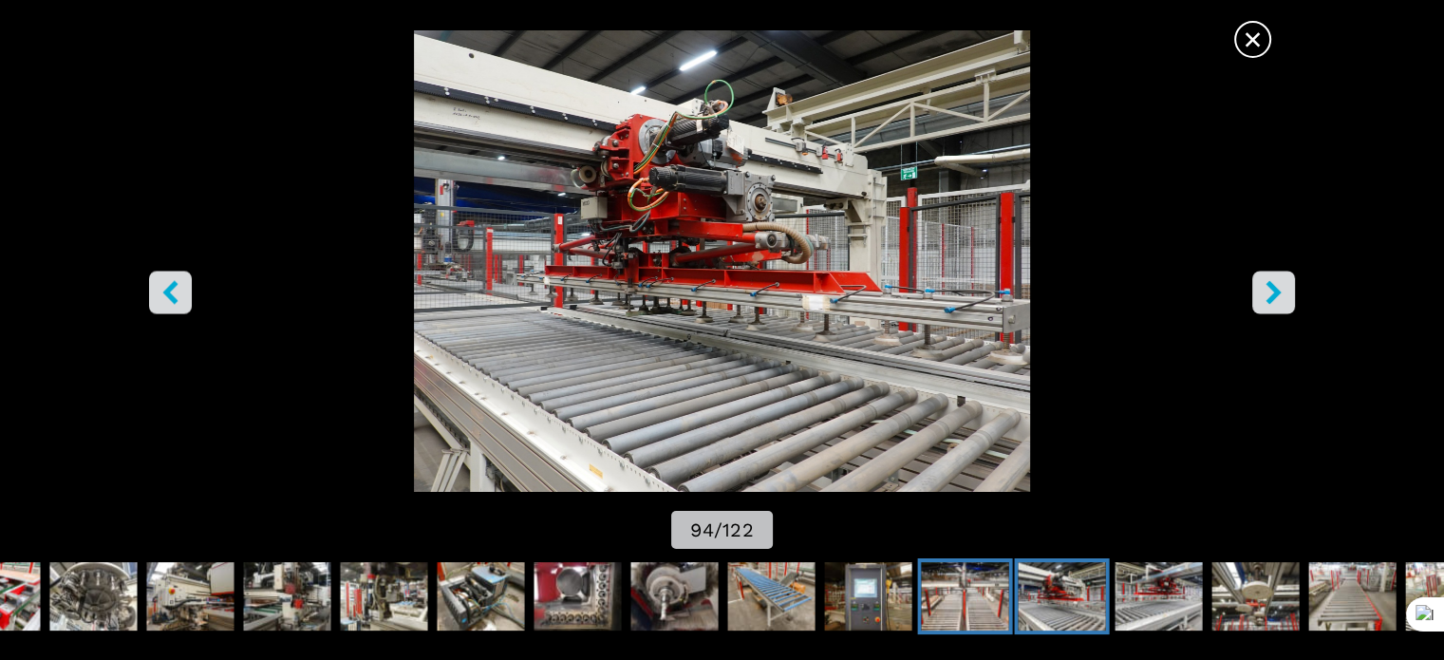
click at [951, 610] on img "Go to Slide 93" at bounding box center [964, 596] width 87 height 68
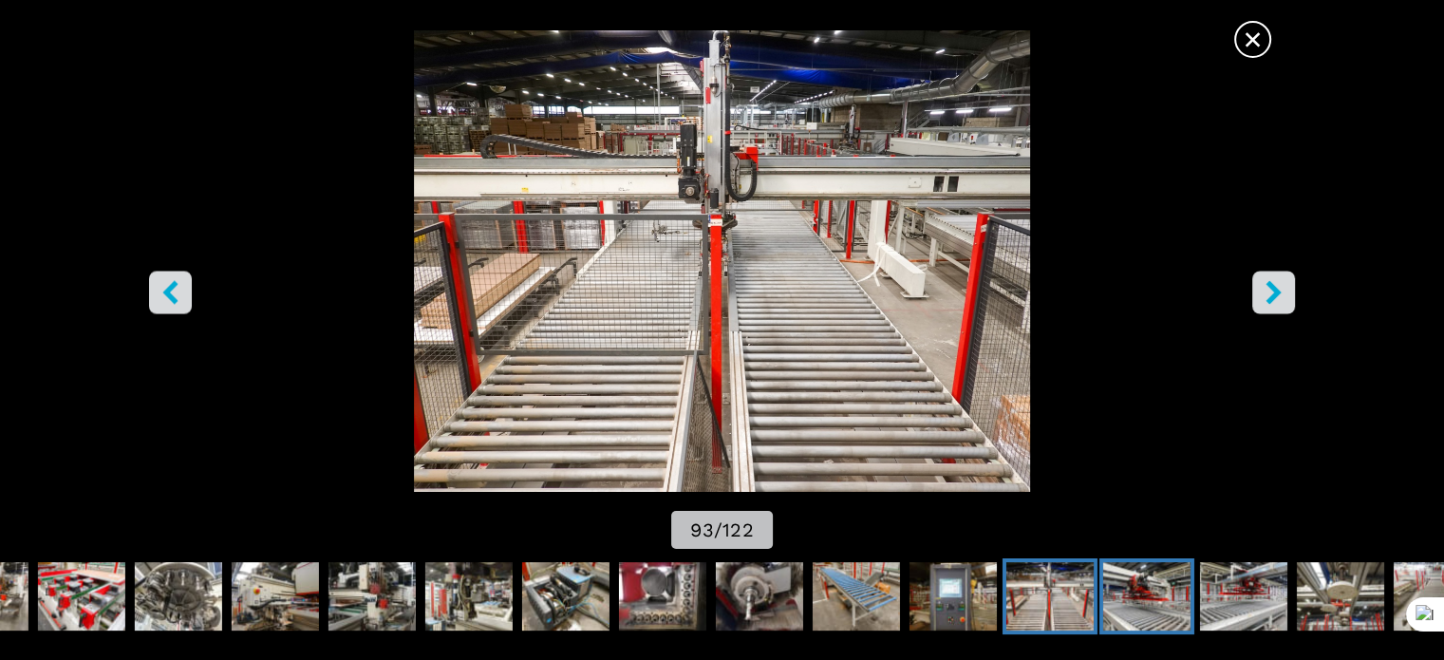
click at [1153, 589] on img "Go to Slide 94" at bounding box center [1146, 596] width 87 height 68
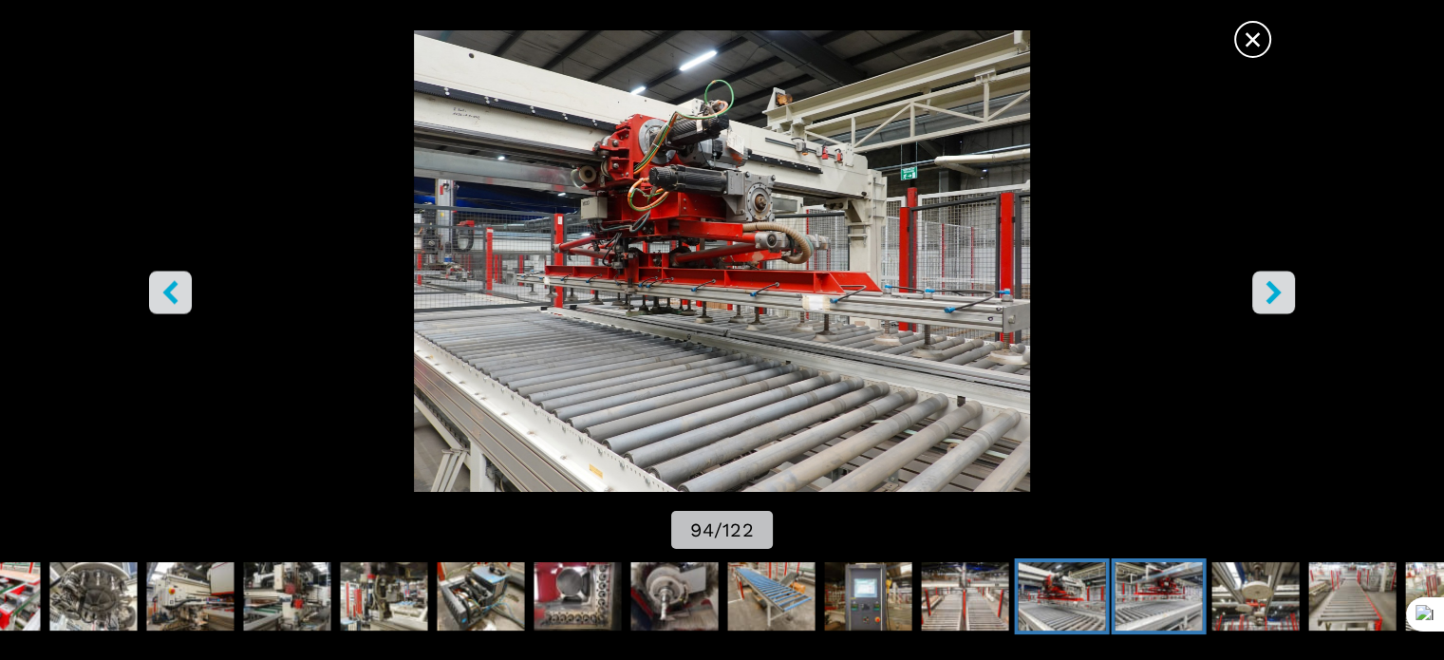
click at [1158, 600] on img "Go to Slide 95" at bounding box center [1158, 596] width 87 height 68
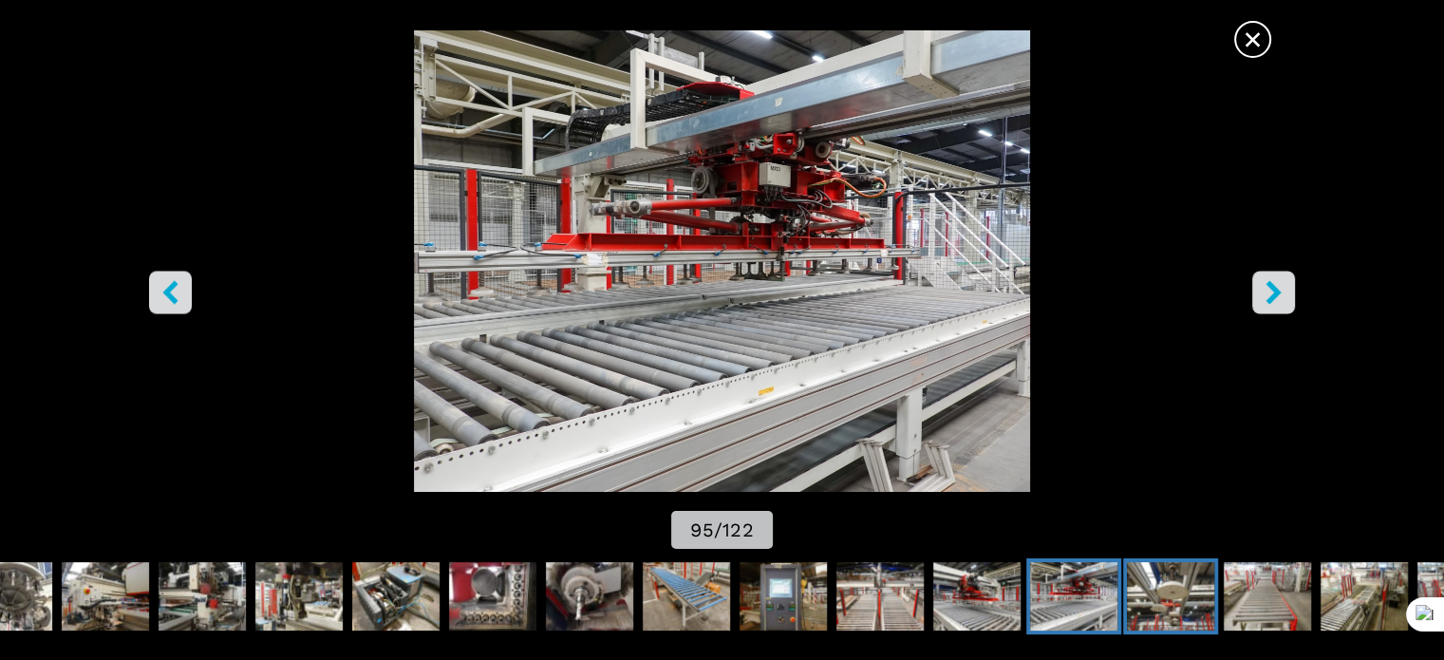
click at [1170, 597] on img "Go to Slide 96" at bounding box center [1170, 596] width 87 height 68
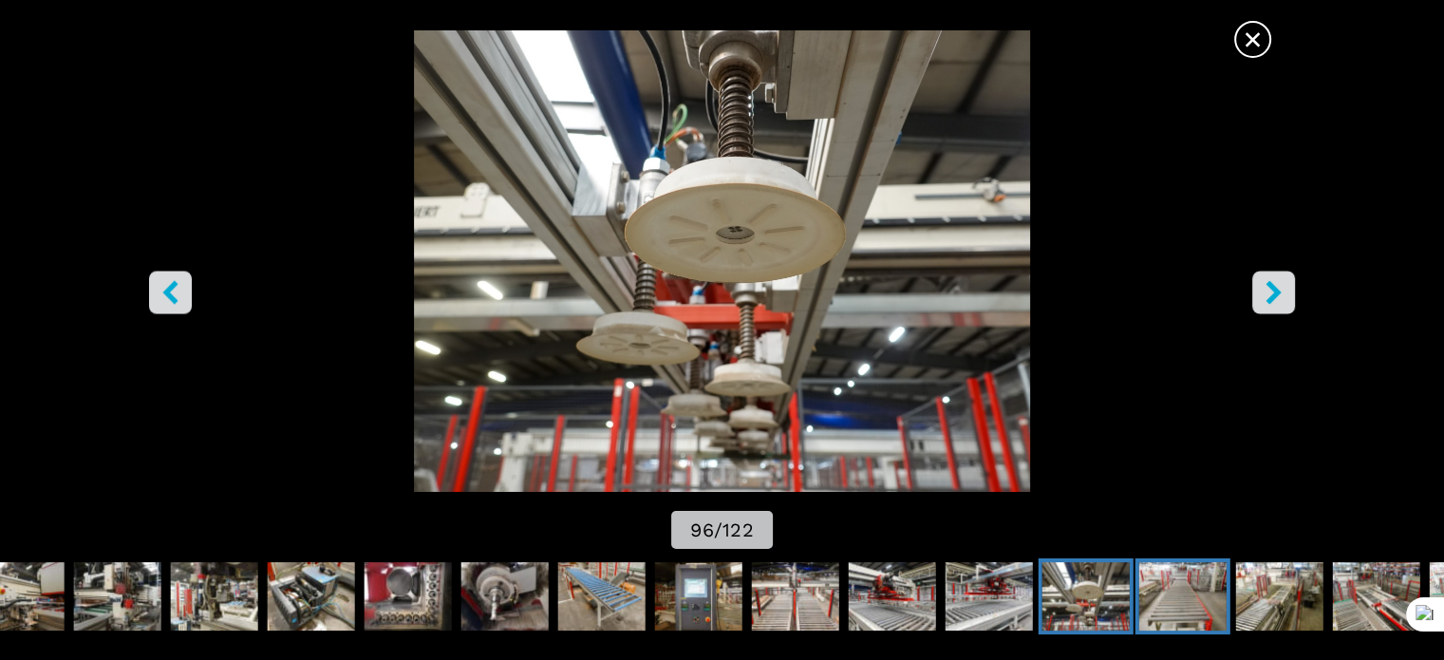
click at [1199, 598] on img "Go to Slide 97" at bounding box center [1182, 596] width 87 height 68
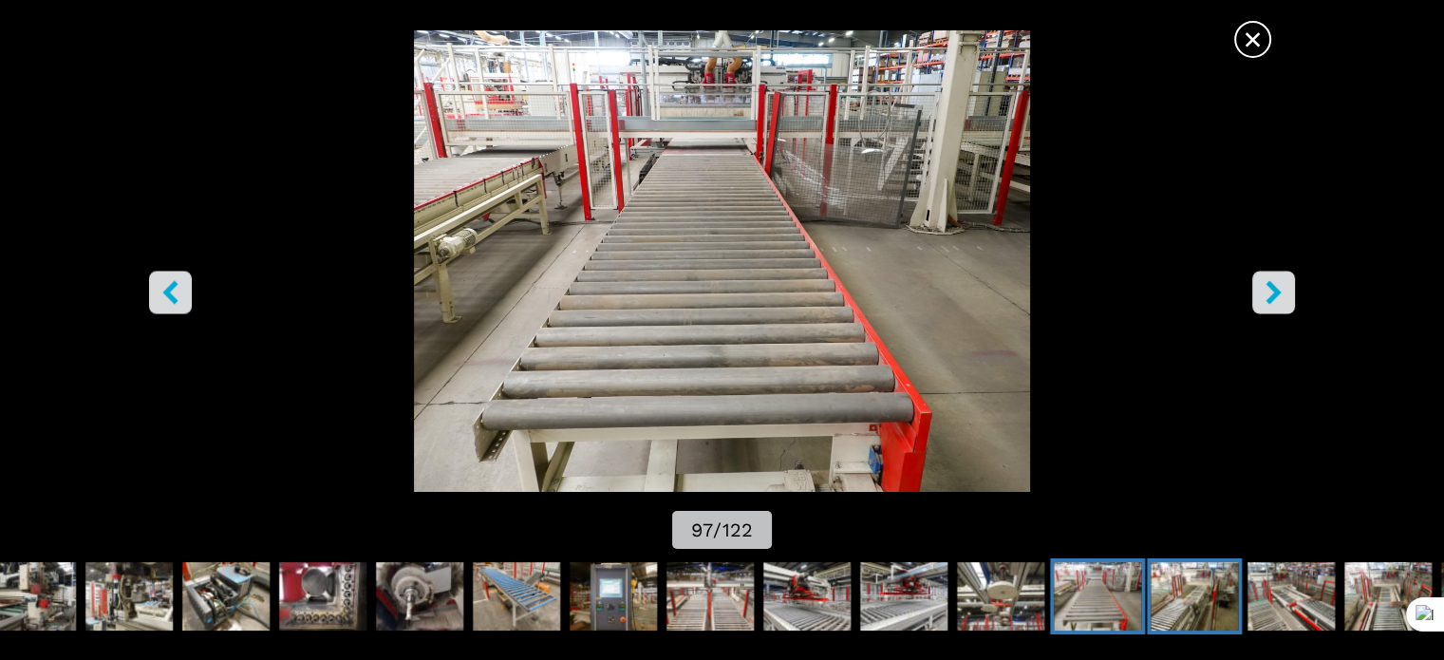
click at [1192, 598] on img "Go to Slide 98" at bounding box center [1194, 596] width 87 height 68
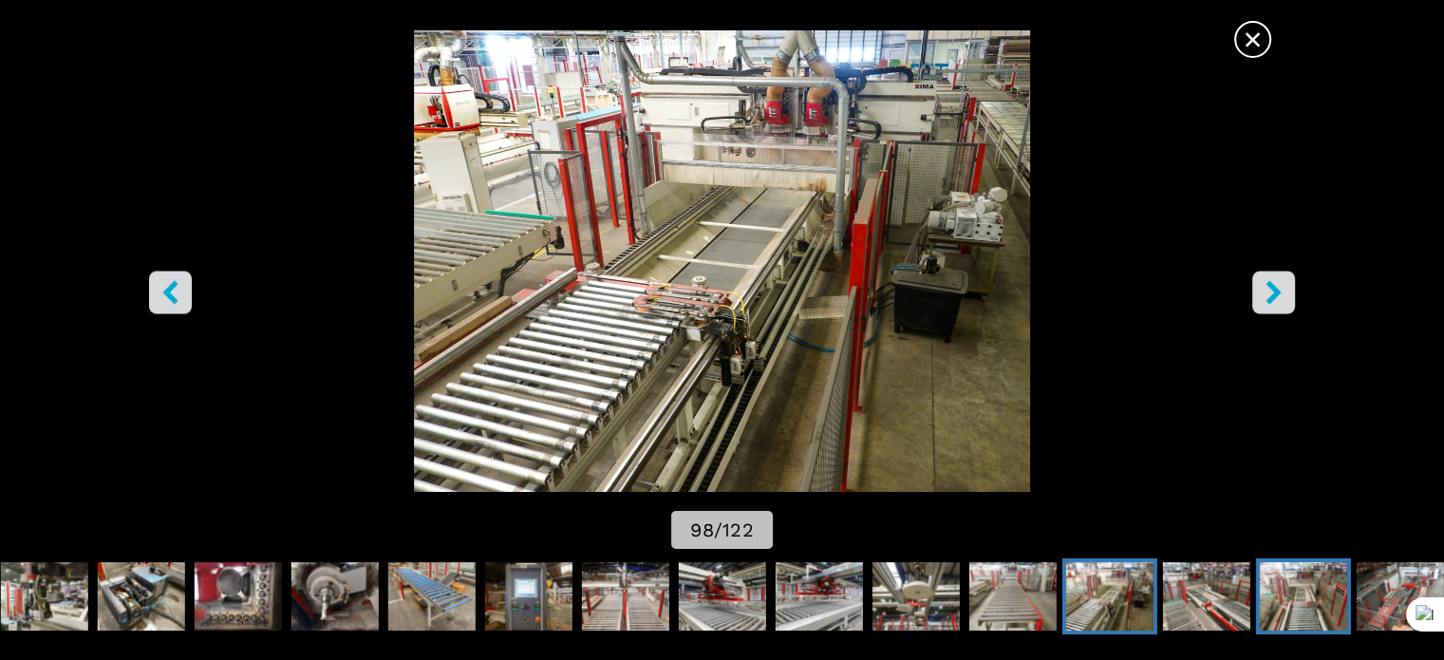
click at [1270, 590] on img "Go to Slide 100" at bounding box center [1303, 596] width 87 height 68
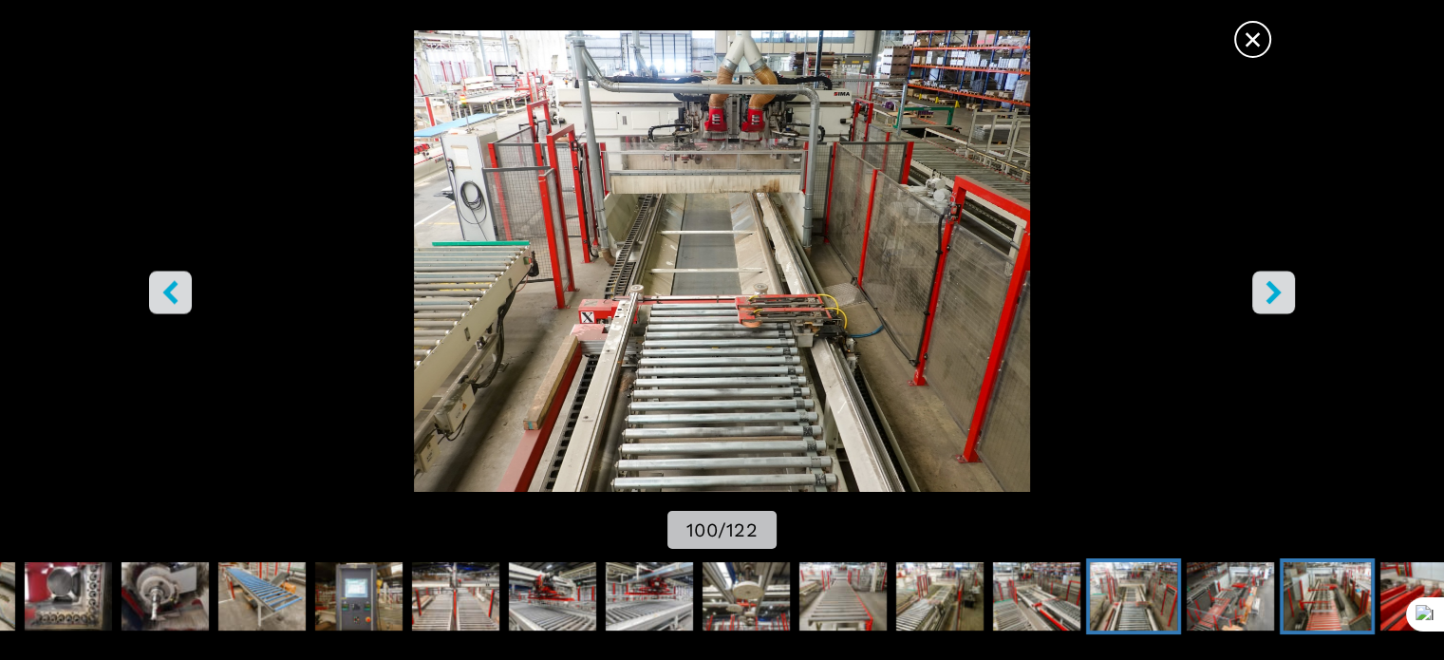
click at [1360, 592] on img "Go to Slide 102" at bounding box center [1327, 596] width 87 height 68
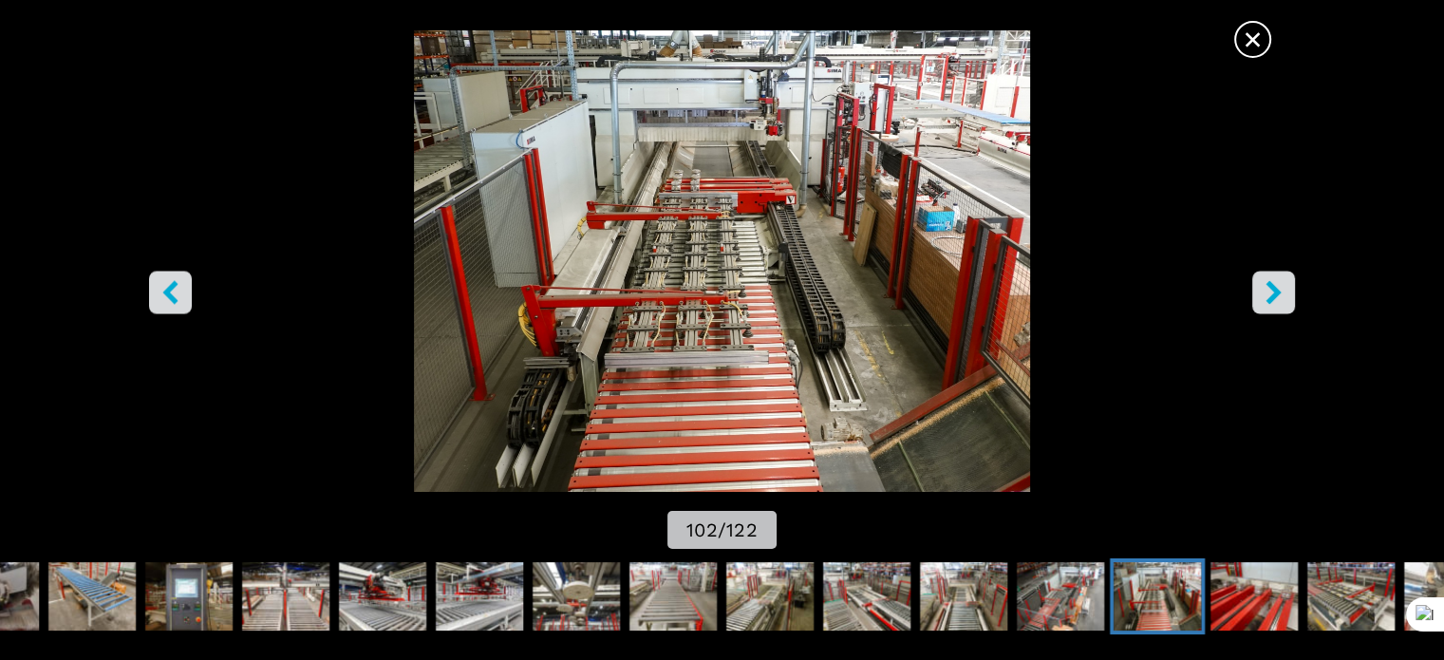
click at [1261, 42] on span "×" at bounding box center [1252, 35] width 33 height 33
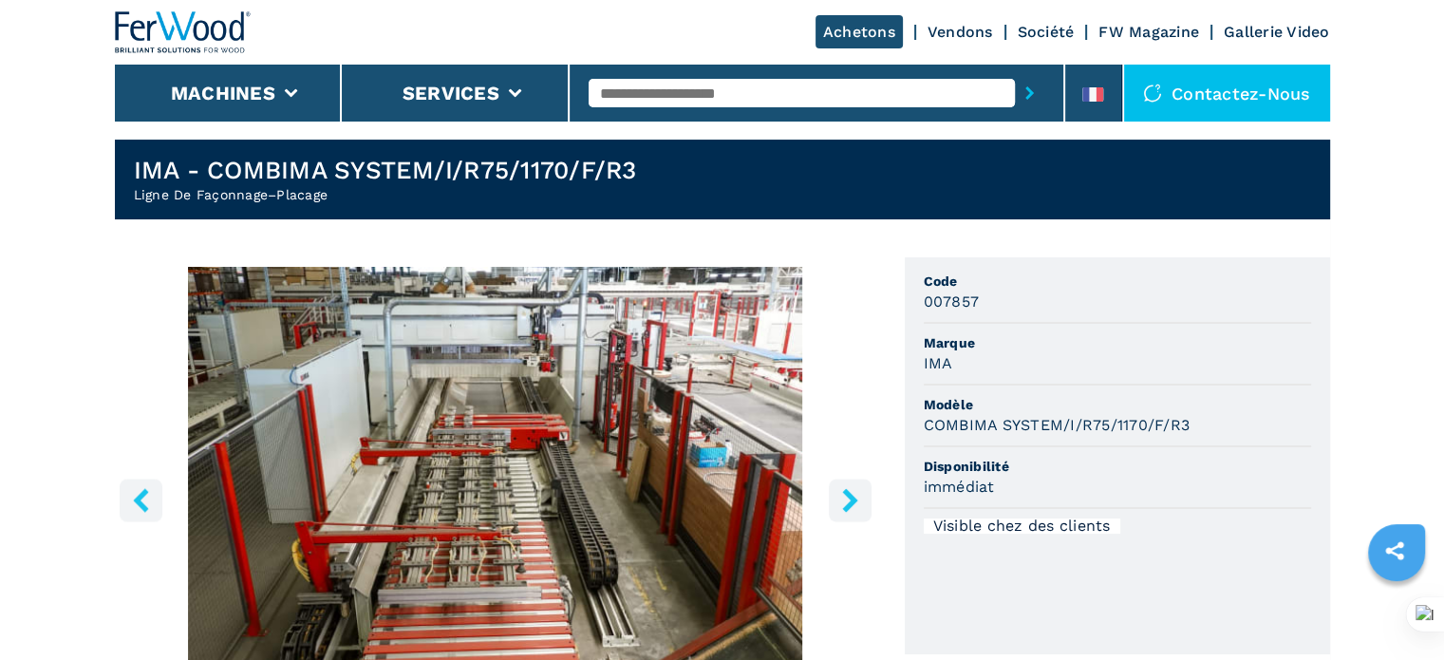
scroll to position [0, 0]
